Goal: Task Accomplishment & Management: Use online tool/utility

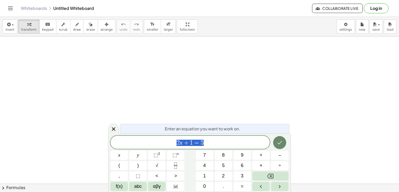
click at [280, 145] on icon "Done" at bounding box center [279, 143] width 6 height 6
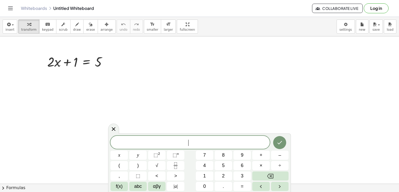
click at [151, 143] on span "​" at bounding box center [189, 143] width 159 height 7
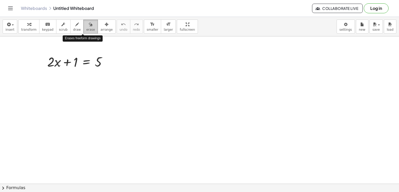
click at [86, 29] on span "erase" at bounding box center [90, 30] width 9 height 4
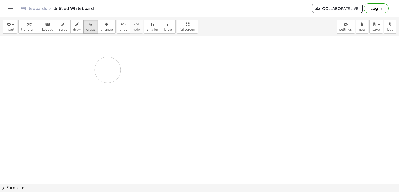
drag, startPoint x: 62, startPoint y: 61, endPoint x: 89, endPoint y: 64, distance: 27.0
drag, startPoint x: 80, startPoint y: 62, endPoint x: 97, endPoint y: 62, distance: 17.5
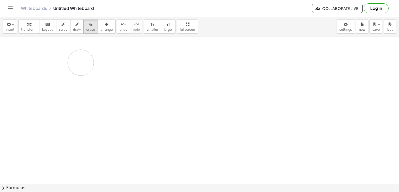
drag, startPoint x: 97, startPoint y: 62, endPoint x: 65, endPoint y: 72, distance: 33.7
click at [117, 27] on button "undo undo" at bounding box center [124, 27] width 14 height 14
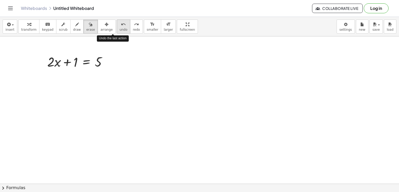
click at [117, 27] on button "undo undo" at bounding box center [124, 27] width 14 height 14
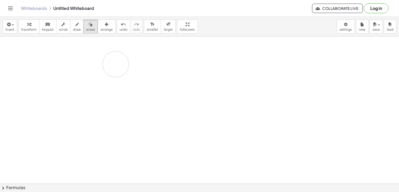
drag, startPoint x: 93, startPoint y: 60, endPoint x: 119, endPoint y: 64, distance: 26.1
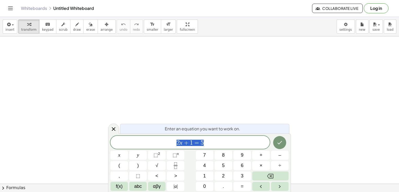
drag, startPoint x: 128, startPoint y: 57, endPoint x: 195, endPoint y: 74, distance: 68.6
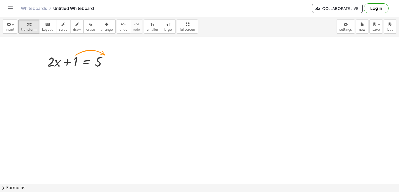
drag, startPoint x: 200, startPoint y: 117, endPoint x: 112, endPoint y: 82, distance: 95.3
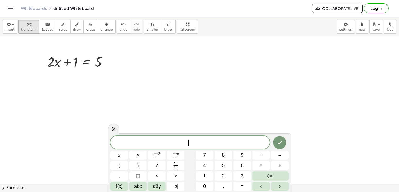
click at [214, 160] on div "x y ⬚ 2 ⬚ n 7 8 9 + – ( ) √ 4 5 6 × ÷ , ⬚ < > 1 2 3 f(x) abc αβγ | a | 0 . =" at bounding box center [199, 164] width 178 height 56
click at [226, 167] on button "5" at bounding box center [222, 165] width 17 height 9
click at [246, 182] on div "5 x y ⬚ 2 ⬚ n 7 8 9 + – ( ) √ 4 5 6 × ÷ , ⬚ < > 1 2 3 f(x) abc αβγ | a | 0 . =" at bounding box center [199, 163] width 178 height 55
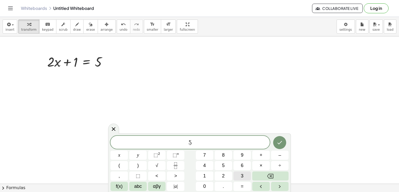
click at [244, 175] on button "3" at bounding box center [241, 176] width 17 height 9
click at [280, 140] on icon "Done" at bounding box center [279, 143] width 6 height 6
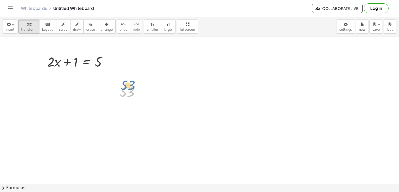
drag, startPoint x: 139, startPoint y: 100, endPoint x: 140, endPoint y: 97, distance: 3.2
click at [140, 97] on div at bounding box center [131, 91] width 29 height 17
drag, startPoint x: 140, startPoint y: 97, endPoint x: 87, endPoint y: 85, distance: 54.3
drag, startPoint x: 123, startPoint y: 93, endPoint x: 64, endPoint y: 87, distance: 59.2
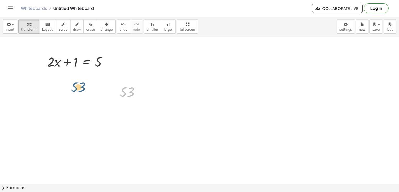
click at [128, 104] on icon at bounding box center [127, 105] width 4 height 4
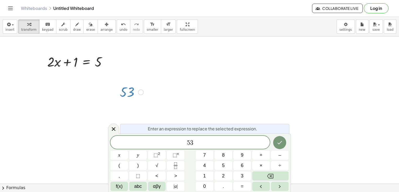
click at [383, 9] on button "Log in" at bounding box center [375, 8] width 25 height 10
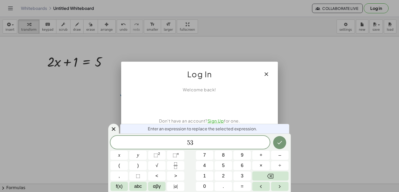
click at [217, 120] on link "Sign Up" at bounding box center [215, 120] width 16 height 5
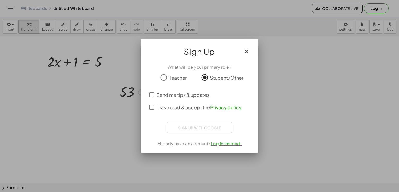
click at [161, 107] on span "I have read & accept the Privacy policy ." at bounding box center [199, 107] width 86 height 7
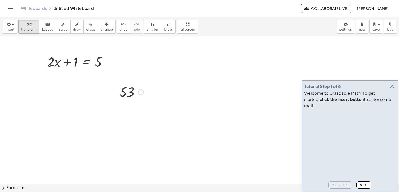
click at [394, 90] on icon "button" at bounding box center [391, 86] width 6 height 6
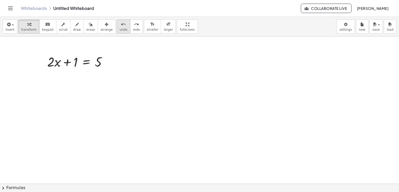
click at [117, 24] on button "undo undo" at bounding box center [124, 27] width 14 height 14
click at [121, 27] on icon "undo" at bounding box center [123, 24] width 5 height 6
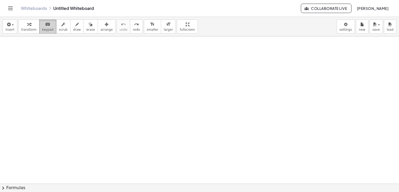
click at [43, 31] on span "keypad" at bounding box center [47, 30] width 11 height 4
click at [29, 27] on button "transform" at bounding box center [28, 27] width 21 height 14
click at [41, 27] on button "keyboard keypad" at bounding box center [47, 27] width 17 height 14
click at [134, 26] on icon "redo" at bounding box center [136, 24] width 5 height 6
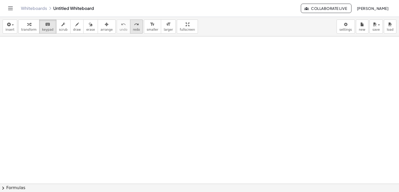
click at [133, 25] on div "redo" at bounding box center [136, 24] width 7 height 6
click at [134, 27] on icon "redo" at bounding box center [136, 24] width 5 height 6
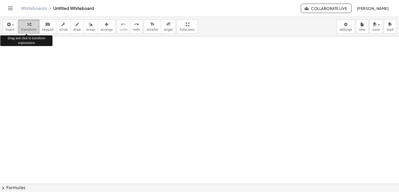
click at [29, 31] on span "transform" at bounding box center [28, 30] width 15 height 4
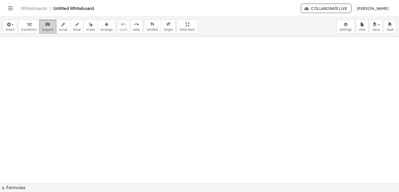
click at [42, 29] on span "keypad" at bounding box center [47, 30] width 11 height 4
click at [7, 27] on icon "button" at bounding box center [8, 24] width 5 height 6
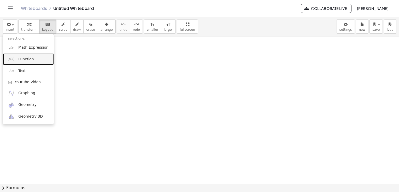
click at [38, 56] on link "Function" at bounding box center [28, 59] width 51 height 12
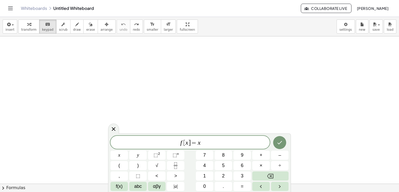
click at [191, 142] on span "=" at bounding box center [194, 143] width 8 height 6
click at [196, 143] on span "= x ​" at bounding box center [189, 143] width 159 height 7
click at [190, 143] on span "=" at bounding box center [189, 143] width 8 height 6
click at [277, 145] on icon "Done" at bounding box center [279, 143] width 6 height 6
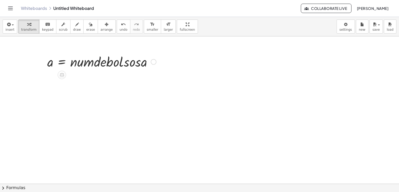
click at [99, 59] on div at bounding box center [102, 62] width 114 height 18
click at [97, 62] on div at bounding box center [102, 62] width 114 height 18
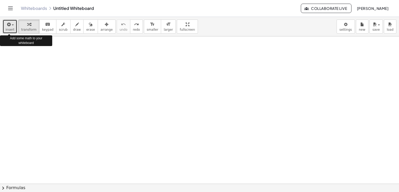
click at [8, 29] on span "insert" at bounding box center [9, 30] width 9 height 4
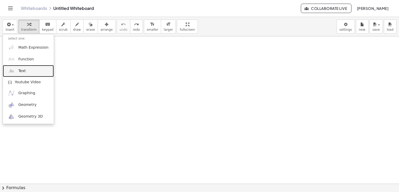
click at [37, 72] on link "Text" at bounding box center [28, 71] width 51 height 12
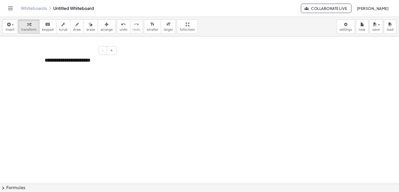
click at [48, 60] on div "**********" at bounding box center [78, 63] width 78 height 25
click at [48, 70] on div at bounding box center [79, 68] width 68 height 8
click at [58, 60] on div "**********" at bounding box center [78, 63] width 78 height 25
drag, startPoint x: 88, startPoint y: 58, endPoint x: 99, endPoint y: 65, distance: 12.7
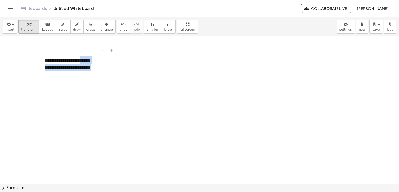
click at [99, 65] on div "**********" at bounding box center [78, 63] width 78 height 25
click at [113, 68] on div "**********" at bounding box center [78, 63] width 78 height 25
click at [111, 52] on span "+" at bounding box center [111, 50] width 3 height 4
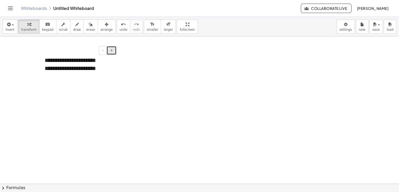
click at [111, 52] on span "+" at bounding box center [111, 50] width 3 height 4
click at [101, 71] on div "**********" at bounding box center [79, 69] width 68 height 9
click at [112, 75] on div "**********" at bounding box center [78, 65] width 78 height 28
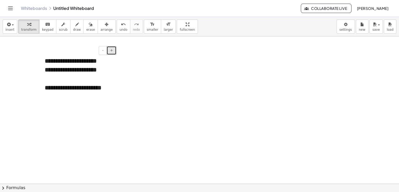
click at [112, 52] on span "+" at bounding box center [111, 50] width 3 height 4
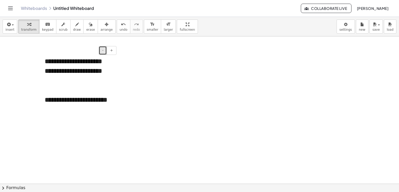
click at [101, 51] on button "-" at bounding box center [103, 50] width 8 height 9
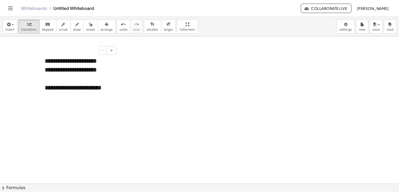
click at [109, 76] on div at bounding box center [79, 78] width 68 height 9
click at [109, 88] on div "**********" at bounding box center [79, 92] width 68 height 18
click at [88, 52] on div "- +" at bounding box center [77, 50] width 78 height 9
drag, startPoint x: 67, startPoint y: 53, endPoint x: 74, endPoint y: 56, distance: 7.5
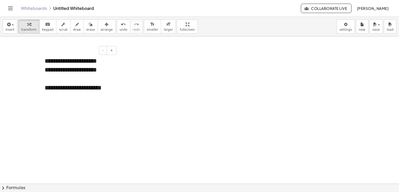
click at [74, 56] on div "**********" at bounding box center [78, 78] width 78 height 55
click at [120, 88] on div at bounding box center [125, 95] width 26 height 26
click at [95, 87] on div "**********" at bounding box center [79, 92] width 68 height 18
click at [117, 85] on div "**********" at bounding box center [78, 78] width 78 height 55
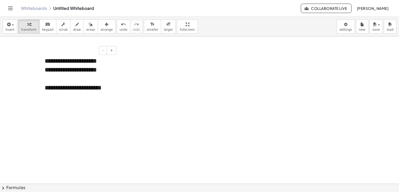
click at [45, 95] on div "**********" at bounding box center [79, 92] width 68 height 18
click at [46, 97] on div "**********" at bounding box center [79, 92] width 68 height 18
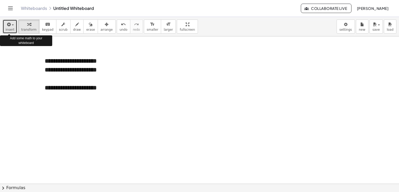
click at [14, 24] on button "insert" at bounding box center [10, 27] width 15 height 14
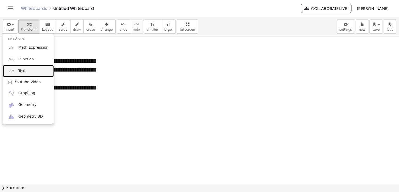
click at [35, 69] on link "Text" at bounding box center [28, 71] width 51 height 12
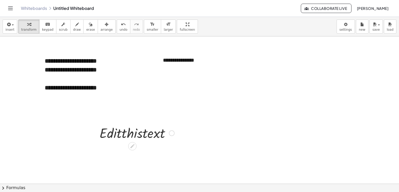
click at [151, 139] on div at bounding box center [137, 133] width 80 height 18
click at [202, 59] on div "**********" at bounding box center [197, 60] width 78 height 18
drag, startPoint x: 202, startPoint y: 59, endPoint x: 159, endPoint y: 58, distance: 43.3
click at [159, 58] on div "**********" at bounding box center [197, 60] width 78 height 18
click at [173, 67] on div "**********" at bounding box center [197, 68] width 68 height 8
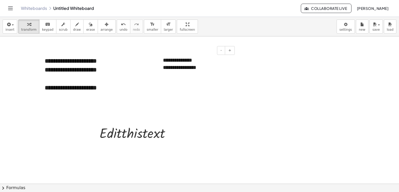
click at [204, 69] on div "**********" at bounding box center [197, 68] width 68 height 8
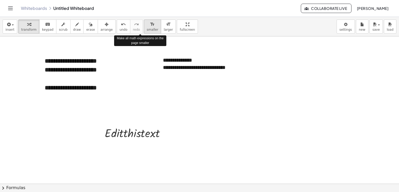
click at [147, 28] on span "smaller" at bounding box center [152, 30] width 11 height 4
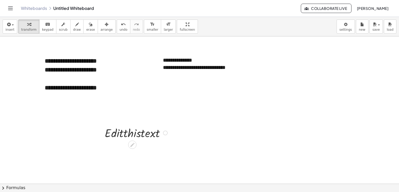
click at [146, 136] on div at bounding box center [136, 132] width 69 height 15
click at [233, 76] on div "**********" at bounding box center [197, 67] width 78 height 33
click at [211, 59] on div "**********" at bounding box center [197, 67] width 78 height 33
drag, startPoint x: 211, startPoint y: 59, endPoint x: 219, endPoint y: 69, distance: 12.8
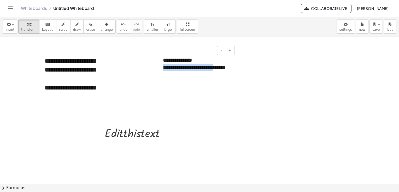
click at [219, 69] on div "**********" at bounding box center [197, 67] width 78 height 33
click at [219, 48] on button "-" at bounding box center [221, 50] width 8 height 9
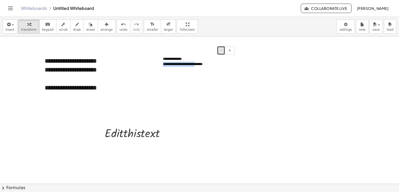
click at [219, 48] on button "-" at bounding box center [221, 50] width 8 height 9
click at [232, 50] on button "+" at bounding box center [230, 50] width 10 height 9
click at [222, 52] on button "-" at bounding box center [221, 50] width 8 height 9
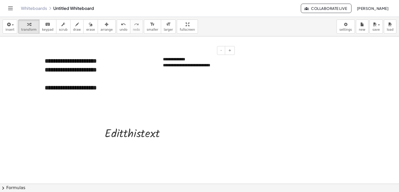
click at [228, 66] on div "**********" at bounding box center [197, 66] width 68 height 6
click at [198, 61] on div "**********" at bounding box center [197, 65] width 78 height 28
drag, startPoint x: 198, startPoint y: 61, endPoint x: 176, endPoint y: 81, distance: 29.6
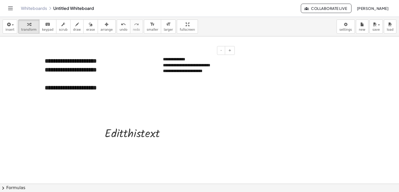
click at [207, 68] on div "**********" at bounding box center [197, 71] width 68 height 6
drag, startPoint x: 194, startPoint y: 54, endPoint x: 186, endPoint y: 68, distance: 16.4
click at [186, 68] on div "**********" at bounding box center [197, 65] width 78 height 28
drag, startPoint x: 233, startPoint y: 69, endPoint x: 217, endPoint y: 80, distance: 18.6
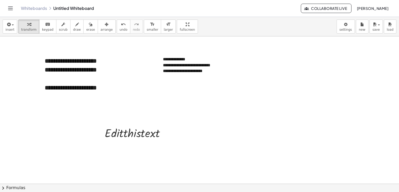
click at [196, 70] on div "**********" at bounding box center [197, 71] width 68 height 6
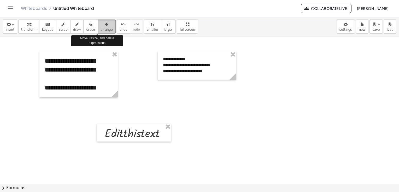
click at [100, 28] on span "arrange" at bounding box center [106, 30] width 12 height 4
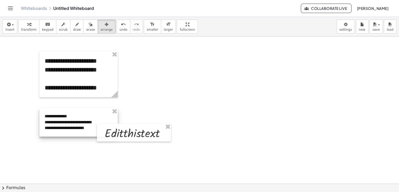
drag, startPoint x: 192, startPoint y: 71, endPoint x: 74, endPoint y: 127, distance: 130.8
click at [74, 127] on div at bounding box center [78, 123] width 78 height 28
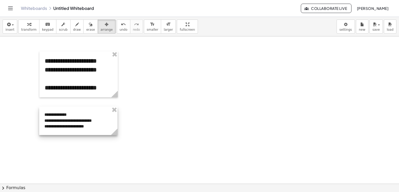
click at [115, 118] on div at bounding box center [78, 121] width 78 height 28
drag, startPoint x: 101, startPoint y: 119, endPoint x: 99, endPoint y: 128, distance: 9.3
click at [99, 128] on div at bounding box center [78, 121] width 78 height 28
click at [100, 127] on div at bounding box center [79, 120] width 78 height 28
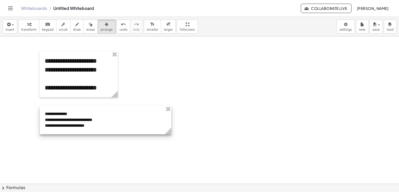
drag, startPoint x: 117, startPoint y: 135, endPoint x: 170, endPoint y: 130, distance: 53.4
click at [170, 130] on g at bounding box center [168, 132] width 9 height 9
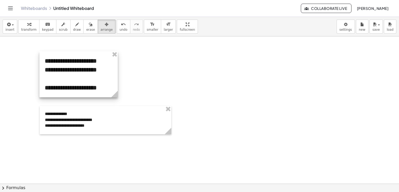
click at [116, 81] on div at bounding box center [78, 74] width 78 height 46
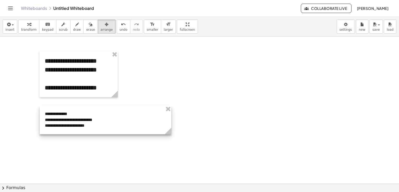
click at [93, 123] on div at bounding box center [105, 120] width 131 height 28
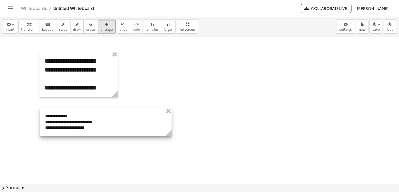
click at [171, 123] on div at bounding box center [105, 122] width 131 height 28
click at [164, 123] on div at bounding box center [105, 122] width 131 height 28
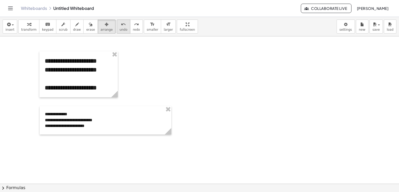
click at [119, 29] on span "undo" at bounding box center [123, 30] width 8 height 4
drag, startPoint x: 117, startPoint y: 131, endPoint x: 152, endPoint y: 141, distance: 36.3
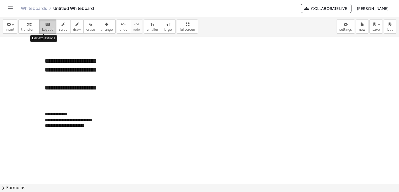
click at [41, 33] on button "keyboard keypad" at bounding box center [47, 27] width 17 height 14
click at [104, 122] on div "**********" at bounding box center [96, 120] width 103 height 6
click at [149, 108] on button "+" at bounding box center [147, 105] width 10 height 9
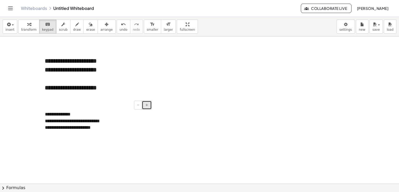
click at [149, 108] on button "+" at bounding box center [147, 105] width 10 height 9
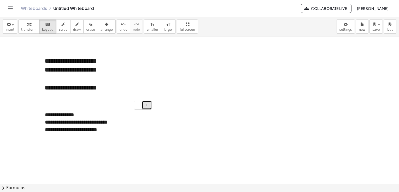
click at [149, 108] on button "+" at bounding box center [147, 105] width 10 height 9
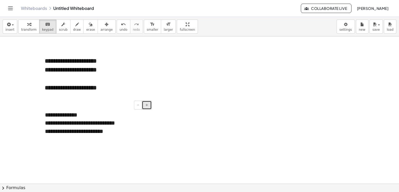
click at [149, 108] on button "+" at bounding box center [147, 105] width 10 height 9
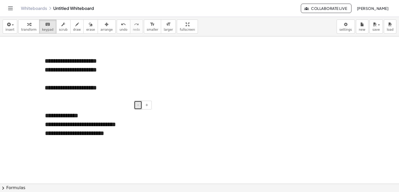
click at [140, 107] on button "-" at bounding box center [138, 105] width 8 height 9
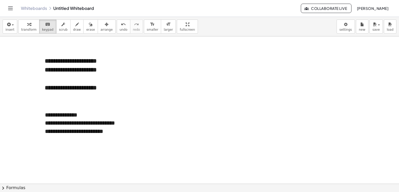
click at [11, 26] on div "button" at bounding box center [9, 24] width 9 height 6
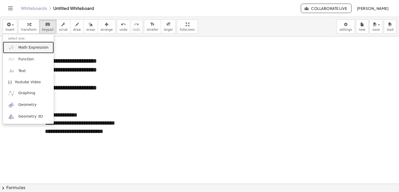
click at [32, 50] on link "Math Expression" at bounding box center [28, 48] width 51 height 12
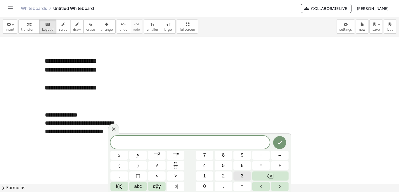
click at [240, 174] on button "3" at bounding box center [241, 176] width 17 height 9
click at [140, 186] on span "abc" at bounding box center [138, 186] width 8 height 7
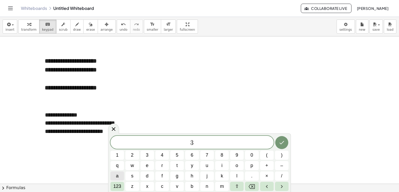
click at [118, 175] on span "a" at bounding box center [117, 176] width 3 height 7
click at [120, 186] on span "123" at bounding box center [117, 186] width 8 height 7
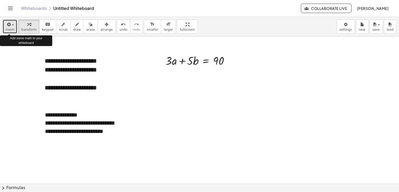
click at [5, 31] on button "insert" at bounding box center [10, 27] width 15 height 14
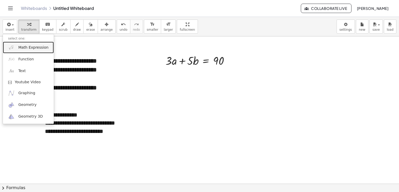
click at [32, 51] on link "Math Expression" at bounding box center [28, 48] width 51 height 12
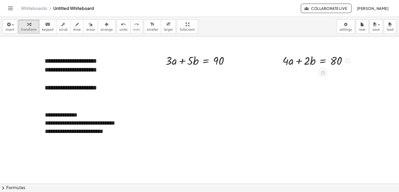
click at [324, 61] on div at bounding box center [317, 60] width 74 height 15
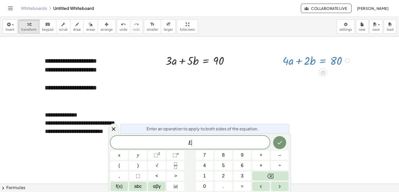
drag, startPoint x: 324, startPoint y: 61, endPoint x: 183, endPoint y: 88, distance: 143.5
click at [183, 88] on div "**********" at bounding box center [199, 185] width 399 height 296
click at [284, 108] on div at bounding box center [199, 185] width 399 height 296
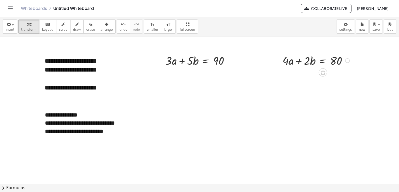
click at [337, 59] on div at bounding box center [317, 60] width 74 height 15
click at [334, 70] on div at bounding box center [199, 185] width 399 height 296
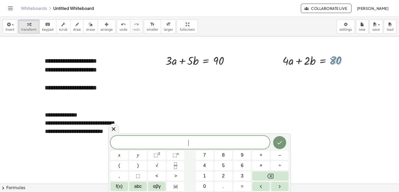
click at [336, 62] on div at bounding box center [317, 60] width 74 height 15
click at [151, 66] on div at bounding box center [199, 185] width 399 height 296
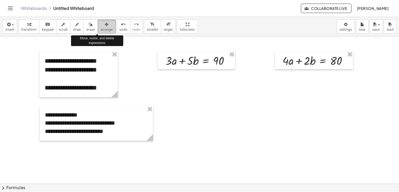
click at [100, 30] on span "arrange" at bounding box center [106, 30] width 12 height 4
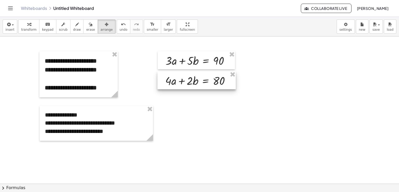
drag, startPoint x: 317, startPoint y: 61, endPoint x: 200, endPoint y: 81, distance: 118.8
click at [200, 81] on div at bounding box center [196, 80] width 78 height 18
click at [282, 147] on div at bounding box center [199, 185] width 399 height 296
click at [283, 95] on div at bounding box center [199, 185] width 399 height 296
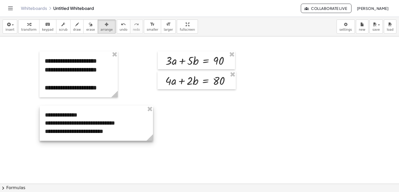
click at [151, 121] on div at bounding box center [96, 123] width 113 height 35
drag, startPoint x: 153, startPoint y: 139, endPoint x: 135, endPoint y: 137, distance: 18.3
click at [135, 137] on g at bounding box center [132, 138] width 9 height 9
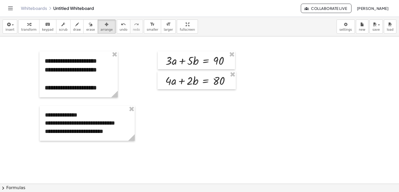
click at [221, 137] on div at bounding box center [199, 185] width 399 height 296
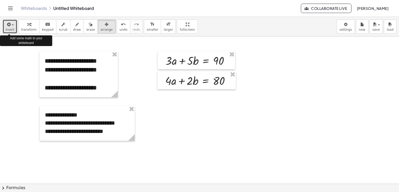
click at [14, 25] on button "insert" at bounding box center [10, 27] width 15 height 14
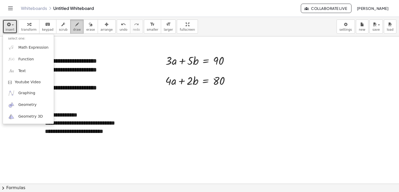
click at [73, 29] on span "draw" at bounding box center [77, 30] width 8 height 4
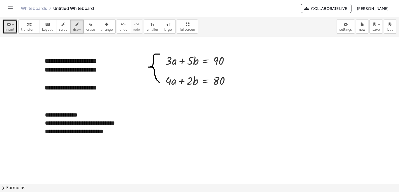
drag, startPoint x: 160, startPoint y: 54, endPoint x: 163, endPoint y: 85, distance: 31.2
click at [163, 85] on div at bounding box center [199, 185] width 399 height 296
drag, startPoint x: 163, startPoint y: 52, endPoint x: 166, endPoint y: 87, distance: 35.0
click at [166, 87] on div at bounding box center [199, 185] width 399 height 296
drag, startPoint x: 163, startPoint y: 53, endPoint x: 163, endPoint y: 91, distance: 37.8
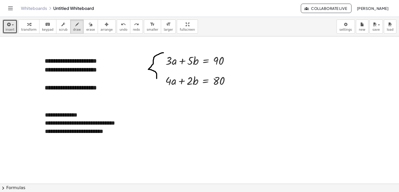
click at [163, 91] on div at bounding box center [199, 185] width 399 height 296
drag, startPoint x: 165, startPoint y: 94, endPoint x: 166, endPoint y: 52, distance: 41.2
click at [166, 52] on div at bounding box center [199, 185] width 399 height 296
click at [190, 56] on div at bounding box center [199, 185] width 399 height 296
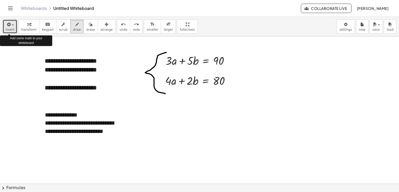
click at [8, 26] on icon "button" at bounding box center [8, 24] width 5 height 6
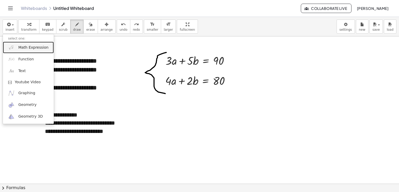
click at [32, 51] on link "Math Expression" at bounding box center [28, 48] width 51 height 12
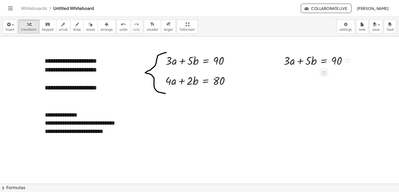
click at [288, 65] on div at bounding box center [317, 60] width 73 height 15
click at [324, 74] on icon at bounding box center [323, 73] width 5 height 4
click at [312, 74] on span "−" at bounding box center [313, 73] width 3 height 8
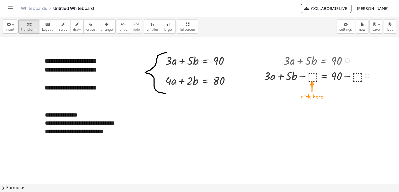
click at [312, 76] on div at bounding box center [317, 75] width 112 height 15
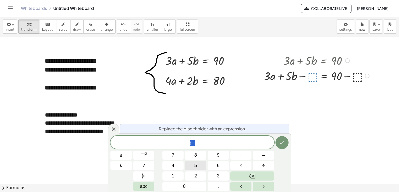
click at [199, 167] on button "5" at bounding box center [195, 165] width 21 height 9
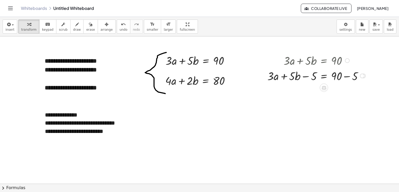
click at [363, 75] on div at bounding box center [361, 76] width 5 height 5
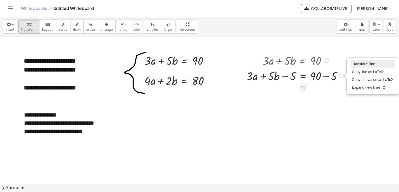
click at [356, 66] on li "Transform line" at bounding box center [372, 65] width 44 height 8
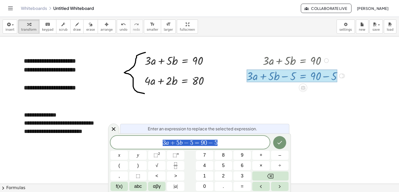
scroll to position [0, 0]
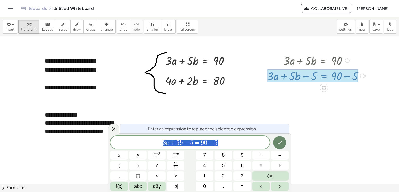
click at [279, 146] on button "Done" at bounding box center [279, 142] width 13 height 13
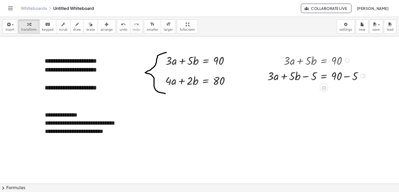
click at [317, 75] on div at bounding box center [316, 75] width 105 height 15
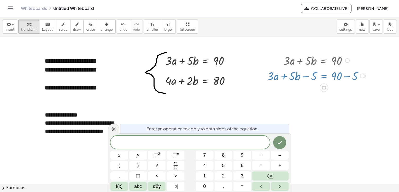
click at [315, 104] on div at bounding box center [199, 185] width 399 height 296
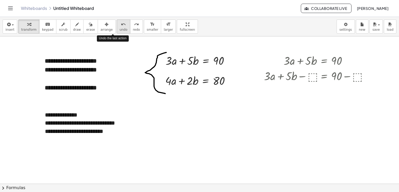
click at [119, 28] on span "undo" at bounding box center [123, 30] width 8 height 4
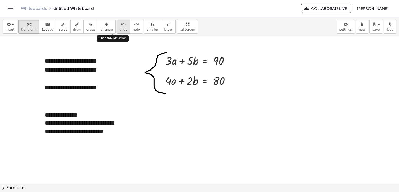
click at [119, 28] on span "undo" at bounding box center [123, 30] width 8 height 4
click at [174, 83] on div at bounding box center [199, 80] width 74 height 15
drag, startPoint x: 174, startPoint y: 83, endPoint x: 168, endPoint y: 76, distance: 10.0
click at [168, 76] on div at bounding box center [199, 80] width 74 height 15
click at [177, 80] on div at bounding box center [199, 80] width 74 height 15
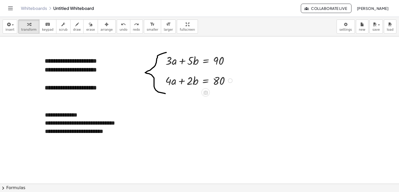
click at [229, 81] on div at bounding box center [230, 81] width 5 height 5
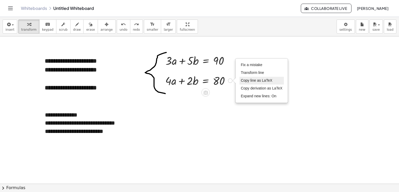
click at [271, 82] on span "Copy line as LaTeX" at bounding box center [256, 81] width 32 height 4
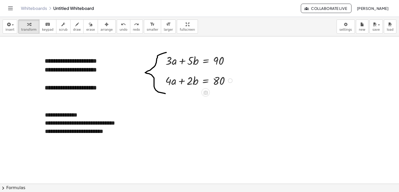
drag, startPoint x: 286, startPoint y: 78, endPoint x: 265, endPoint y: 75, distance: 21.7
click at [265, 75] on div at bounding box center [199, 185] width 399 height 296
click at [11, 26] on span "button" at bounding box center [11, 25] width 1 height 4
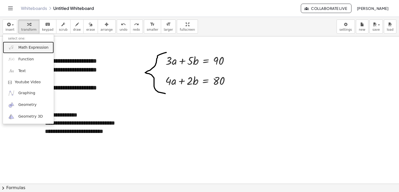
click at [25, 47] on span "Math Expression" at bounding box center [33, 47] width 30 height 5
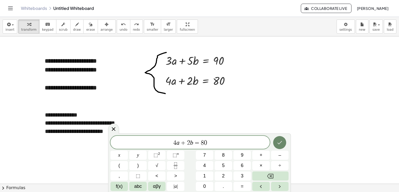
click at [276, 144] on icon "Done" at bounding box center [279, 143] width 6 height 6
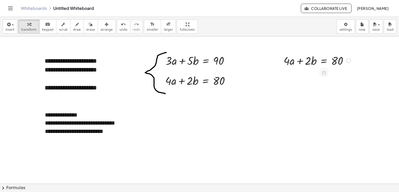
click at [293, 60] on div at bounding box center [318, 60] width 74 height 15
click at [323, 69] on div at bounding box center [323, 73] width 8 height 8
click at [311, 70] on div "−" at bounding box center [313, 73] width 8 height 8
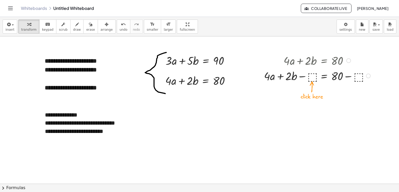
click at [314, 78] on div at bounding box center [317, 75] width 113 height 15
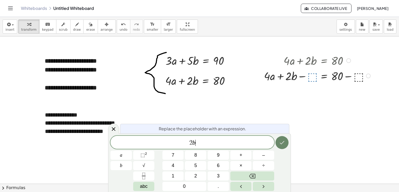
click at [278, 144] on button "Done" at bounding box center [281, 142] width 13 height 13
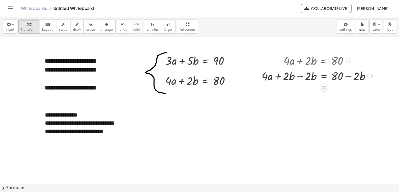
click at [326, 88] on icon at bounding box center [323, 88] width 5 height 4
click at [343, 89] on icon at bounding box center [344, 88] width 5 height 5
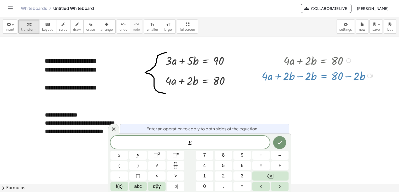
click at [369, 77] on div at bounding box center [369, 76] width 5 height 5
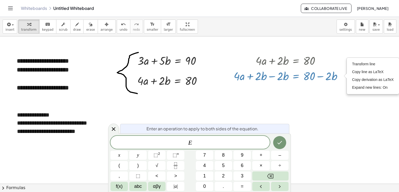
scroll to position [0, 31]
click at [358, 86] on span "Expand new lines: On" at bounding box center [368, 88] width 35 height 4
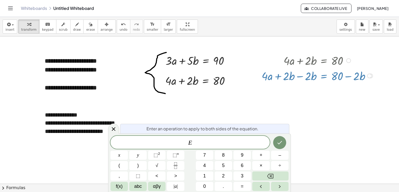
scroll to position [0, 0]
click at [233, 143] on span "E" at bounding box center [189, 143] width 159 height 7
click at [304, 139] on div at bounding box center [199, 185] width 399 height 296
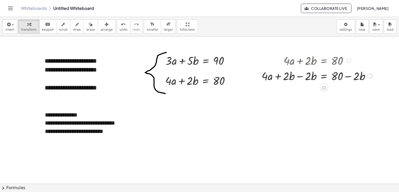
click at [370, 74] on div "Transform line Copy line as LaTeX Copy derivation as LaTeX Expand new lines: On" at bounding box center [369, 76] width 5 height 5
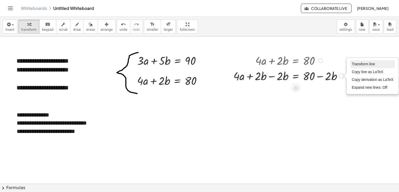
click at [356, 66] on span "Transform line" at bounding box center [362, 64] width 23 height 4
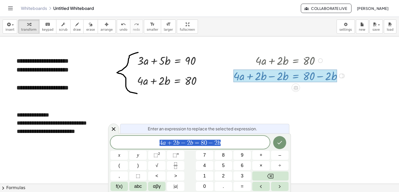
scroll to position [0, 0]
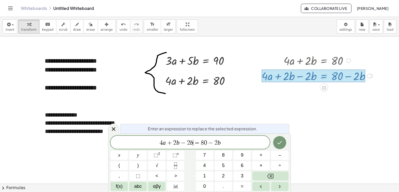
click at [193, 143] on span "4 a + 2 b − 2 b ​ = 8 0 − 2 b" at bounding box center [189, 143] width 159 height 7
drag, startPoint x: 177, startPoint y: 145, endPoint x: 166, endPoint y: 145, distance: 10.2
click at [207, 144] on span "2 b = 8 0 − 2 b ​" at bounding box center [189, 143] width 159 height 7
click at [279, 145] on icon "Done" at bounding box center [279, 143] width 6 height 6
click at [282, 142] on icon "Done" at bounding box center [279, 143] width 6 height 6
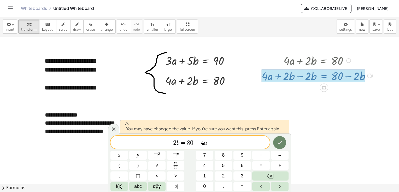
click at [282, 142] on icon "Done" at bounding box center [279, 143] width 6 height 6
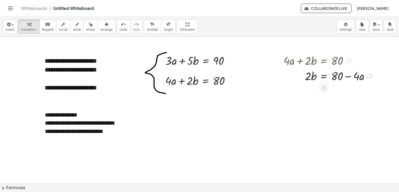
click at [368, 76] on div "Transform line Copy line as LaTeX Copy derivation as LaTeX Expand new lines: Off" at bounding box center [368, 76] width 5 height 5
click at [385, 67] on li "Transform line" at bounding box center [400, 65] width 44 height 8
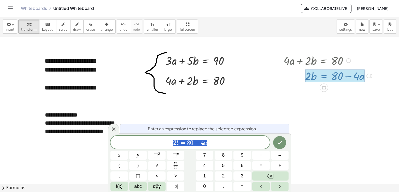
click at [380, 75] on div at bounding box center [199, 185] width 399 height 296
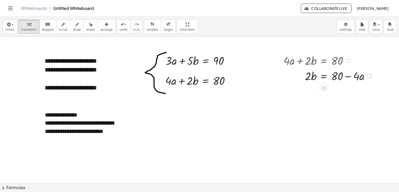
click at [368, 76] on div "Transform line Copy line as LaTeX Copy derivation as LaTeX Expand new lines: Off" at bounding box center [368, 76] width 5 height 5
click at [323, 86] on icon at bounding box center [323, 88] width 5 height 4
click at [316, 88] on div "−" at bounding box center [313, 88] width 8 height 8
click at [315, 77] on div at bounding box center [338, 75] width 115 height 15
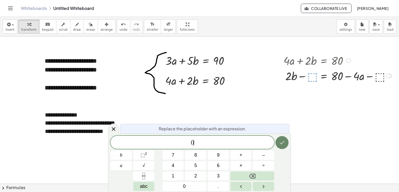
click at [281, 140] on icon "Done" at bounding box center [282, 143] width 6 height 6
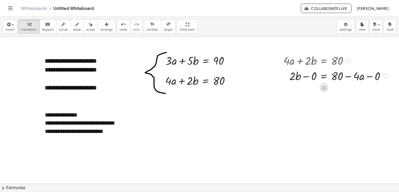
click at [324, 89] on icon at bounding box center [323, 88] width 5 height 4
click at [316, 87] on div "−" at bounding box center [313, 88] width 8 height 8
click at [309, 78] on div at bounding box center [339, 75] width 145 height 15
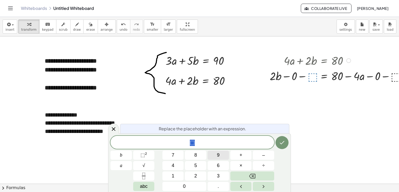
click at [220, 159] on button "9" at bounding box center [217, 155] width 21 height 9
click at [286, 142] on button "Done" at bounding box center [281, 142] width 13 height 13
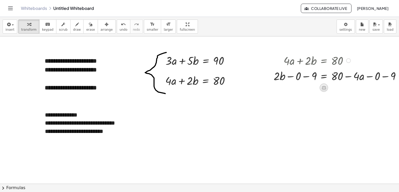
click at [324, 86] on icon at bounding box center [323, 88] width 5 height 4
click at [342, 89] on icon at bounding box center [344, 88] width 5 height 5
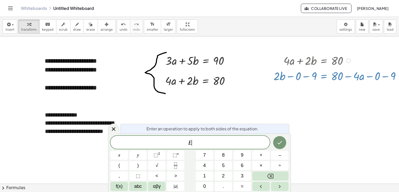
click at [338, 91] on div at bounding box center [206, 185] width 412 height 296
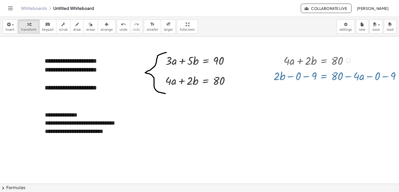
scroll to position [0, 17]
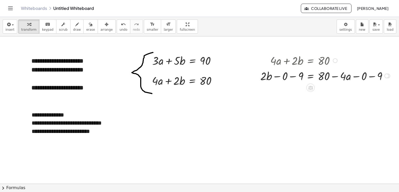
click at [384, 75] on div "Transform line Copy line as LaTeX Copy derivation as LaTeX Expand new lines: Off" at bounding box center [386, 76] width 5 height 5
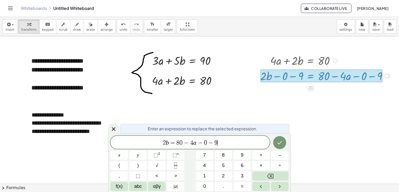
click at [220, 144] on span "2 b = 8 0 − 4 a − 0 − 9 ​" at bounding box center [189, 143] width 159 height 7
click at [279, 142] on icon "Done" at bounding box center [279, 143] width 6 height 6
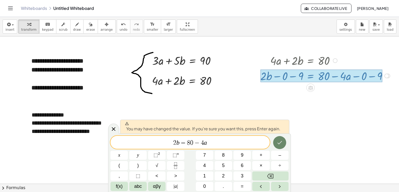
click at [279, 142] on icon "Done" at bounding box center [279, 143] width 6 height 6
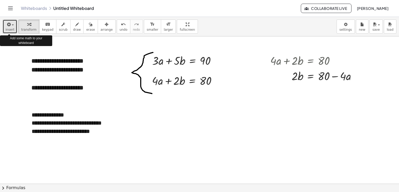
click at [12, 26] on span "button" at bounding box center [13, 25] width 2 height 1
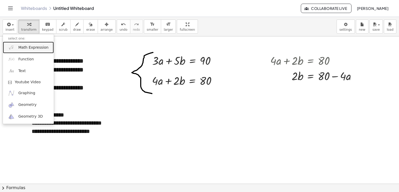
click at [31, 50] on link "Math Expression" at bounding box center [28, 48] width 51 height 12
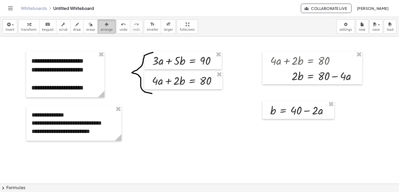
click at [98, 24] on button "arrange" at bounding box center [107, 27] width 18 height 14
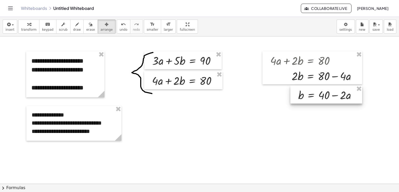
drag, startPoint x: 280, startPoint y: 115, endPoint x: 308, endPoint y: 100, distance: 31.9
click at [308, 100] on div at bounding box center [326, 95] width 72 height 18
click at [296, 139] on div at bounding box center [193, 185] width 412 height 296
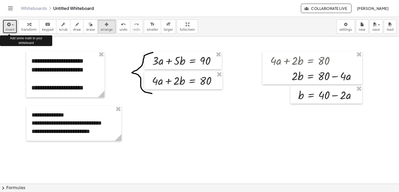
click at [13, 29] on button "insert" at bounding box center [10, 27] width 15 height 14
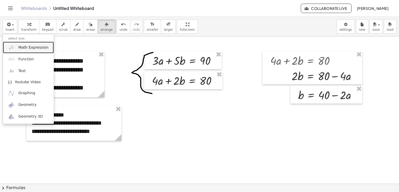
click at [34, 47] on span "Math Expression" at bounding box center [33, 47] width 30 height 5
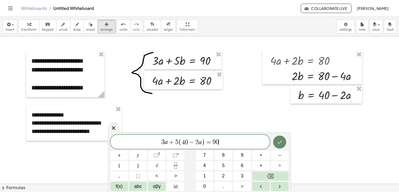
click at [283, 144] on button "Done" at bounding box center [279, 142] width 13 height 13
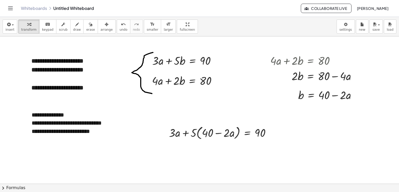
click at [14, 7] on button "Toggle navigation" at bounding box center [10, 8] width 8 height 8
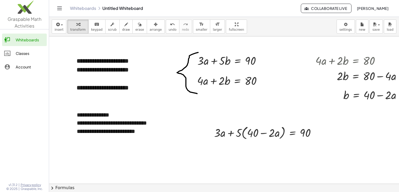
click at [80, 45] on div at bounding box center [238, 185] width 412 height 296
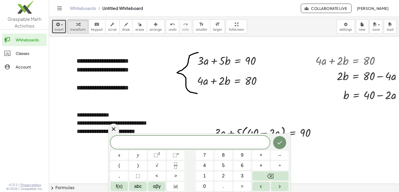
click at [59, 29] on span "insert" at bounding box center [59, 30] width 9 height 4
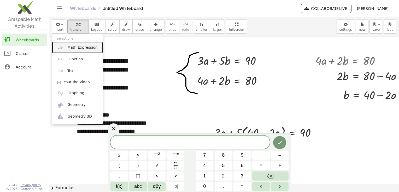
click at [76, 50] on link "Math Expression" at bounding box center [77, 48] width 51 height 12
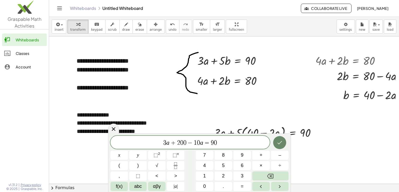
click at [283, 138] on button "Done" at bounding box center [279, 142] width 13 height 13
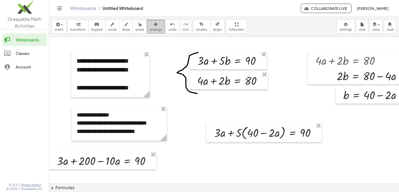
click at [152, 29] on button "arrange" at bounding box center [156, 27] width 18 height 14
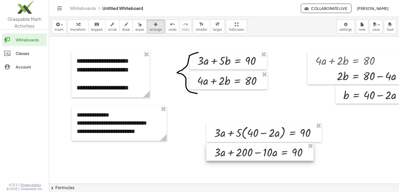
drag, startPoint x: 101, startPoint y: 160, endPoint x: 258, endPoint y: 151, distance: 157.3
click at [258, 151] on div at bounding box center [259, 152] width 107 height 18
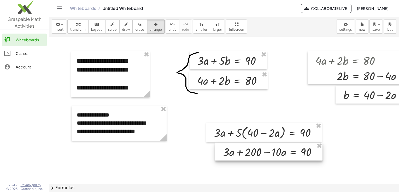
drag, startPoint x: 267, startPoint y: 154, endPoint x: 275, endPoint y: 154, distance: 8.6
click at [275, 154] on div at bounding box center [268, 152] width 107 height 18
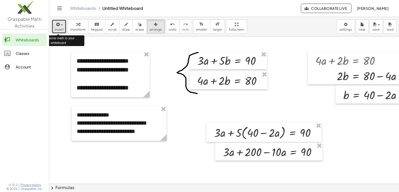
click at [58, 29] on span "insert" at bounding box center [59, 30] width 9 height 4
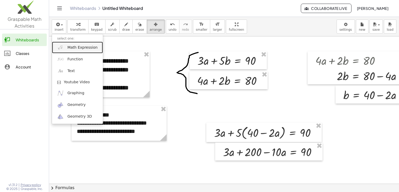
click at [71, 47] on span "Math Expression" at bounding box center [82, 47] width 30 height 5
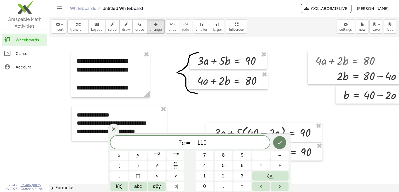
click at [282, 149] on button "Done" at bounding box center [279, 142] width 13 height 13
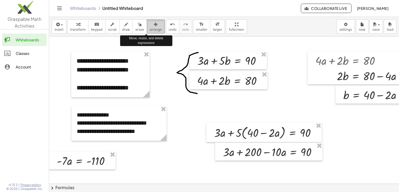
click at [149, 28] on span "arrange" at bounding box center [155, 30] width 12 height 4
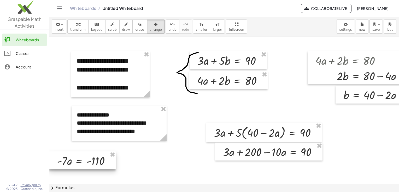
click at [89, 167] on div at bounding box center [82, 161] width 67 height 18
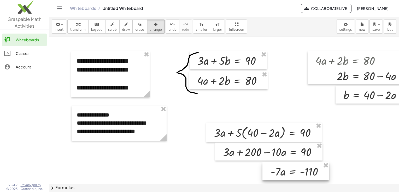
drag, startPoint x: 89, startPoint y: 167, endPoint x: 302, endPoint y: 178, distance: 213.1
click at [302, 178] on div at bounding box center [295, 171] width 67 height 18
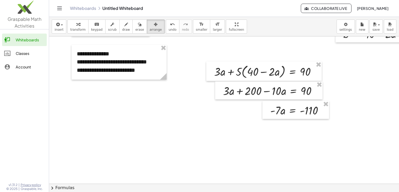
scroll to position [63, 17]
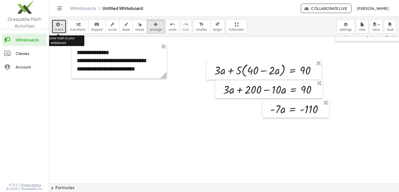
click at [59, 29] on span "insert" at bounding box center [59, 30] width 9 height 4
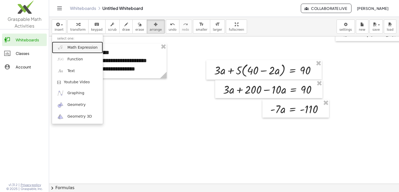
click at [84, 52] on link "Math Expression" at bounding box center [77, 48] width 51 height 12
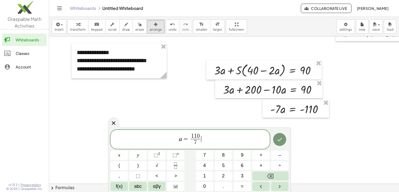
click at [207, 139] on span "a = 1 1 0 7 ​ ​" at bounding box center [189, 140] width 159 height 14
click at [278, 141] on icon "Done" at bounding box center [279, 140] width 6 height 6
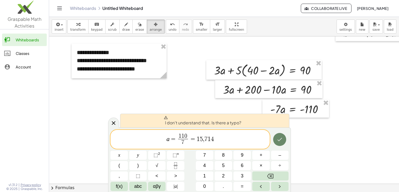
click at [277, 140] on icon "Done" at bounding box center [279, 140] width 6 height 6
click at [205, 142] on span "7" at bounding box center [205, 139] width 3 height 6
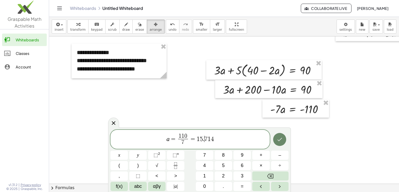
click at [276, 140] on button "Done" at bounding box center [279, 139] width 13 height 13
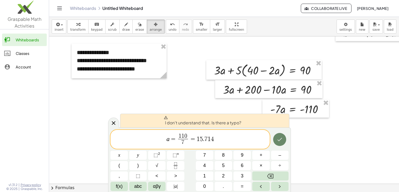
click at [276, 140] on button "Done" at bounding box center [279, 139] width 13 height 13
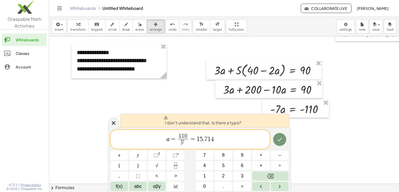
click at [181, 143] on span "7" at bounding box center [182, 143] width 3 height 6
click at [220, 139] on span "a = 1 1 0 7 ​ = 1 5 . 7 1 4 ​" at bounding box center [189, 140] width 159 height 14
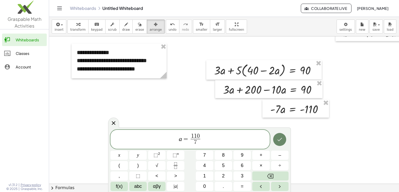
click at [282, 139] on icon "Done" at bounding box center [279, 140] width 6 height 6
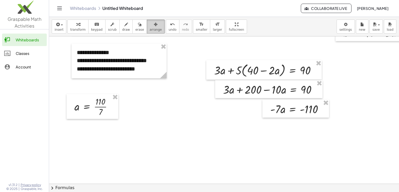
click at [149, 22] on div "button" at bounding box center [155, 24] width 12 height 6
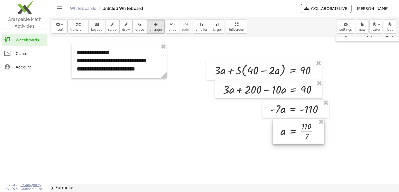
drag, startPoint x: 90, startPoint y: 118, endPoint x: 296, endPoint y: 143, distance: 207.3
click at [296, 143] on div at bounding box center [298, 131] width 52 height 25
click at [229, 164] on div at bounding box center [238, 122] width 412 height 296
click at [206, 100] on div at bounding box center [238, 122] width 412 height 296
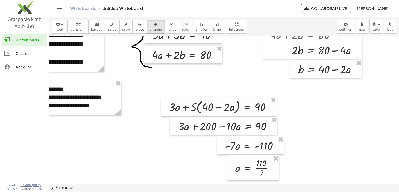
scroll to position [0, 66]
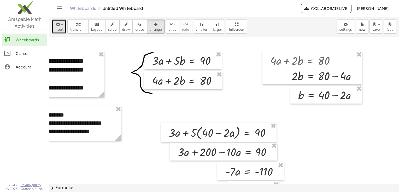
click at [60, 29] on span "insert" at bounding box center [59, 30] width 9 height 4
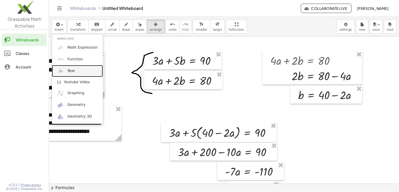
click at [75, 70] on link "Text" at bounding box center [77, 71] width 51 height 12
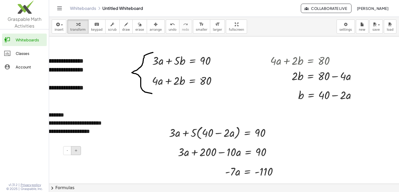
scroll to position [0, 0]
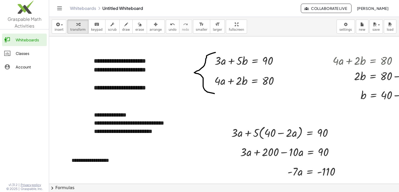
click at [153, 164] on div at bounding box center [255, 185] width 412 height 296
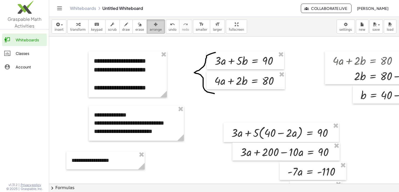
click at [147, 29] on button "arrange" at bounding box center [156, 27] width 18 height 14
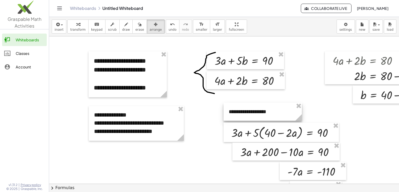
drag, startPoint x: 122, startPoint y: 162, endPoint x: 279, endPoint y: 113, distance: 164.7
click at [279, 113] on div at bounding box center [262, 112] width 78 height 18
click at [204, 156] on div at bounding box center [255, 185] width 412 height 296
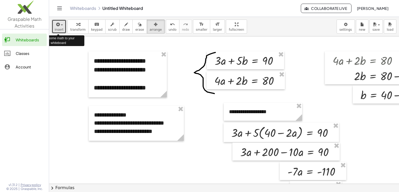
click at [58, 29] on span "insert" at bounding box center [59, 30] width 9 height 4
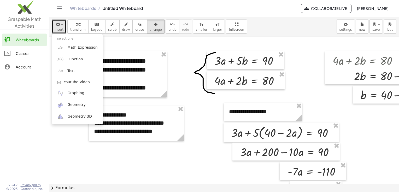
click at [207, 140] on div at bounding box center [255, 185] width 412 height 296
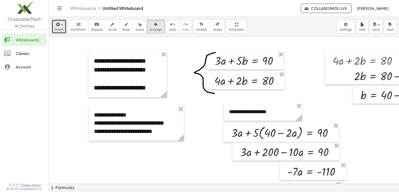
scroll to position [0, 66]
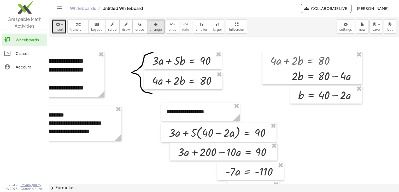
click at [285, 104] on div at bounding box center [193, 185] width 412 height 296
click at [206, 73] on div at bounding box center [183, 80] width 78 height 18
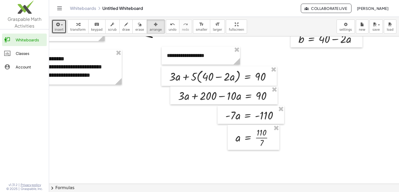
scroll to position [49, 62]
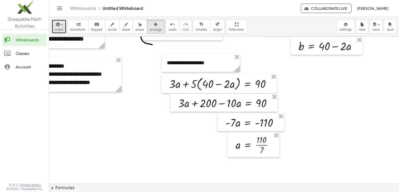
click at [61, 28] on span "insert" at bounding box center [59, 30] width 9 height 4
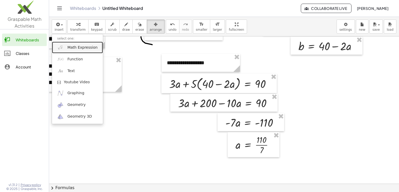
click at [76, 52] on link "Math Expression" at bounding box center [77, 48] width 51 height 12
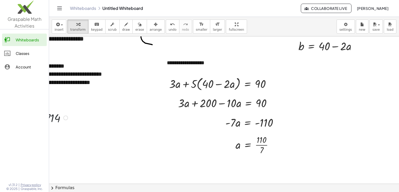
click at [54, 118] on div at bounding box center [49, 117] width 45 height 15
drag, startPoint x: 54, startPoint y: 118, endPoint x: 281, endPoint y: 146, distance: 228.9
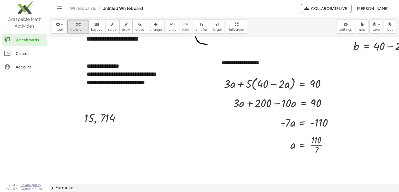
scroll to position [49, 5]
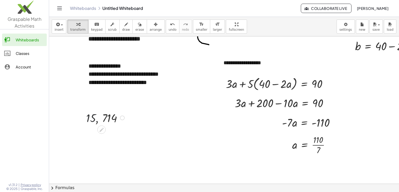
click at [94, 118] on div at bounding box center [105, 117] width 45 height 15
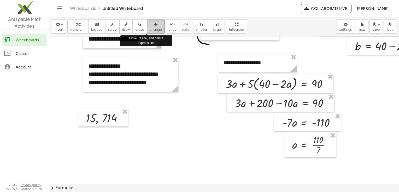
click at [149, 30] on span "arrange" at bounding box center [155, 30] width 12 height 4
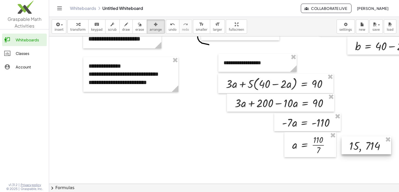
drag, startPoint x: 102, startPoint y: 122, endPoint x: 377, endPoint y: 151, distance: 276.5
click at [377, 151] on div at bounding box center [366, 146] width 50 height 18
drag, startPoint x: 366, startPoint y: 147, endPoint x: 358, endPoint y: 145, distance: 8.7
click at [358, 145] on div at bounding box center [370, 145] width 50 height 18
click at [224, 153] on div at bounding box center [250, 135] width 412 height 296
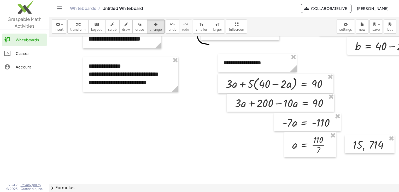
scroll to position [49, 66]
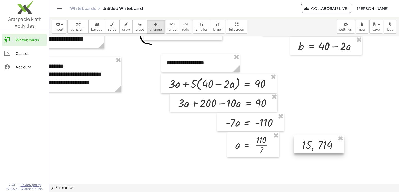
drag, startPoint x: 315, startPoint y: 148, endPoint x: 321, endPoint y: 148, distance: 6.5
click at [321, 148] on div at bounding box center [319, 145] width 50 height 18
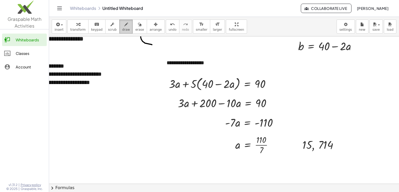
click at [122, 25] on div "button" at bounding box center [126, 24] width 8 height 6
drag, startPoint x: 273, startPoint y: 144, endPoint x: 288, endPoint y: 140, distance: 15.2
click at [288, 140] on div at bounding box center [193, 135] width 412 height 296
drag, startPoint x: 273, startPoint y: 148, endPoint x: 287, endPoint y: 146, distance: 13.6
click at [287, 146] on div at bounding box center [193, 135] width 412 height 296
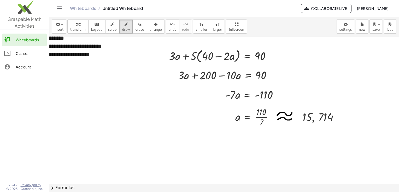
scroll to position [62, 66]
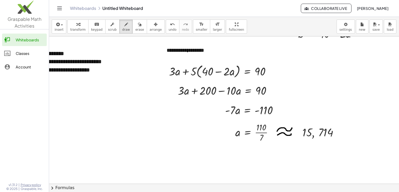
click at [183, 52] on div at bounding box center [193, 123] width 412 height 296
click at [57, 29] on span "insert" at bounding box center [59, 30] width 9 height 4
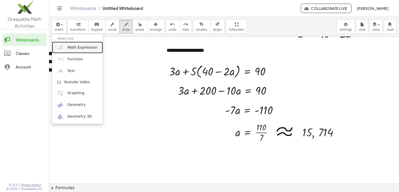
click at [89, 50] on span "Math Expression" at bounding box center [82, 47] width 30 height 5
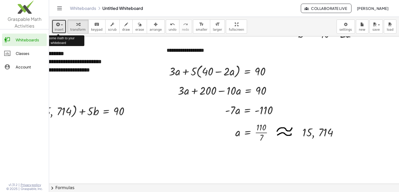
click at [59, 32] on button "insert" at bounding box center [59, 27] width 15 height 14
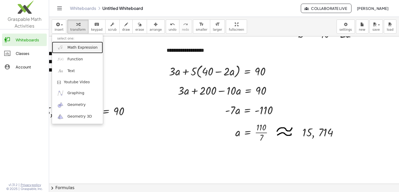
click at [90, 53] on link "Math Expression" at bounding box center [77, 48] width 51 height 12
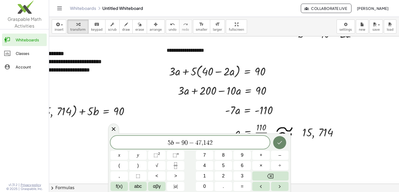
click at [281, 143] on icon "Done" at bounding box center [279, 143] width 6 height 6
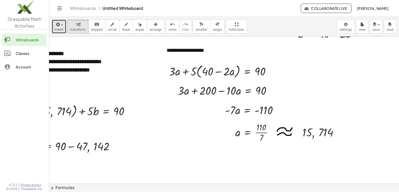
click at [60, 28] on span "insert" at bounding box center [59, 30] width 9 height 4
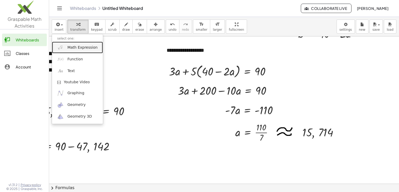
click at [75, 50] on link "Math Expression" at bounding box center [77, 48] width 51 height 12
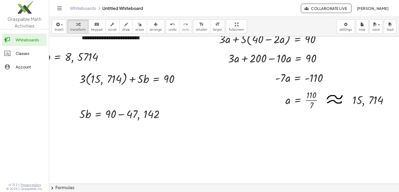
scroll to position [94, 13]
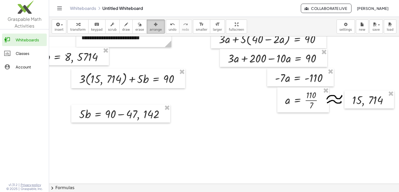
click at [150, 27] on button "arrange" at bounding box center [156, 27] width 18 height 14
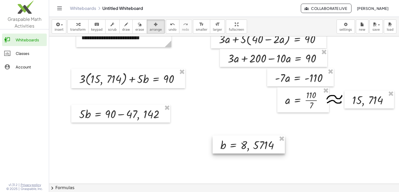
drag, startPoint x: 93, startPoint y: 55, endPoint x: 269, endPoint y: 143, distance: 197.1
click at [269, 143] on div at bounding box center [248, 145] width 72 height 18
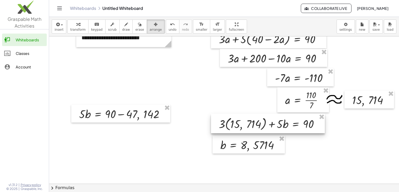
drag, startPoint x: 151, startPoint y: 86, endPoint x: 291, endPoint y: 131, distance: 146.6
click at [291, 131] on div at bounding box center [268, 124] width 114 height 20
drag, startPoint x: 266, startPoint y: 152, endPoint x: 269, endPoint y: 173, distance: 21.1
click at [269, 155] on div at bounding box center [249, 146] width 72 height 18
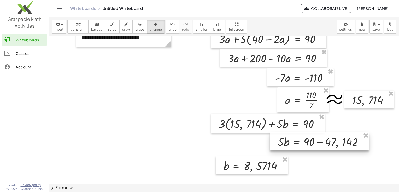
drag, startPoint x: 142, startPoint y: 118, endPoint x: 341, endPoint y: 146, distance: 200.7
click at [341, 146] on div at bounding box center [319, 142] width 99 height 18
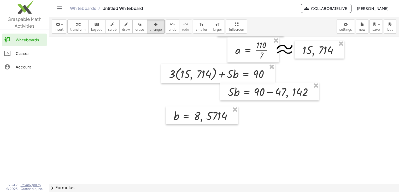
scroll to position [145, 66]
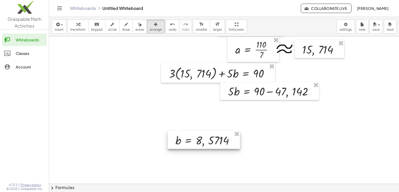
drag, startPoint x: 222, startPoint y: 112, endPoint x: 224, endPoint y: 140, distance: 28.0
click at [224, 140] on div at bounding box center [203, 140] width 72 height 18
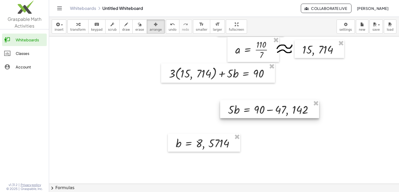
drag, startPoint x: 254, startPoint y: 97, endPoint x: 254, endPoint y: 117, distance: 19.8
click at [254, 117] on div at bounding box center [269, 109] width 99 height 18
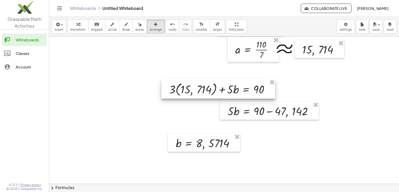
drag, startPoint x: 244, startPoint y: 81, endPoint x: 245, endPoint y: 97, distance: 15.9
click at [245, 97] on div at bounding box center [218, 89] width 114 height 20
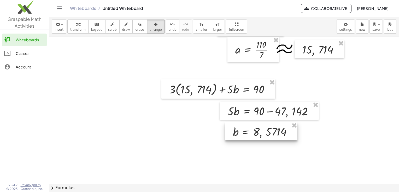
drag, startPoint x: 218, startPoint y: 148, endPoint x: 275, endPoint y: 137, distance: 58.5
click at [275, 137] on div at bounding box center [261, 132] width 72 height 18
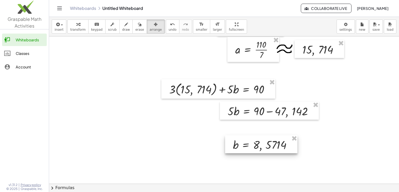
drag, startPoint x: 261, startPoint y: 135, endPoint x: 261, endPoint y: 149, distance: 13.6
click at [261, 149] on div at bounding box center [261, 145] width 72 height 18
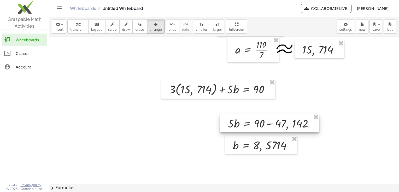
drag, startPoint x: 262, startPoint y: 114, endPoint x: 262, endPoint y: 127, distance: 13.0
click at [262, 127] on div at bounding box center [269, 123] width 99 height 18
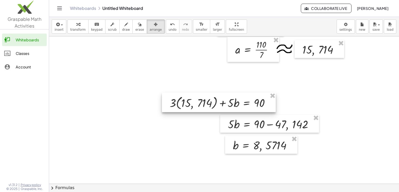
drag, startPoint x: 254, startPoint y: 90, endPoint x: 255, endPoint y: 104, distance: 13.6
click at [255, 104] on div at bounding box center [219, 103] width 114 height 20
click at [207, 66] on div at bounding box center [193, 40] width 412 height 296
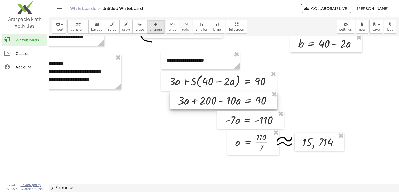
scroll to position [52, 66]
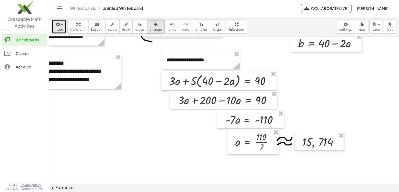
click at [58, 29] on span "insert" at bounding box center [59, 30] width 9 height 4
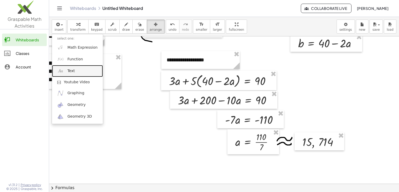
click at [73, 74] on link "Text" at bounding box center [77, 71] width 51 height 12
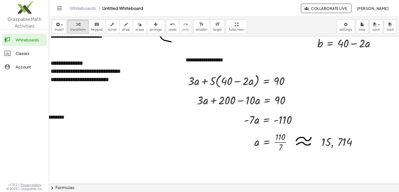
scroll to position [52, 40]
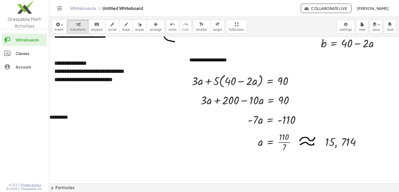
click at [88, 152] on div at bounding box center [215, 133] width 412 height 296
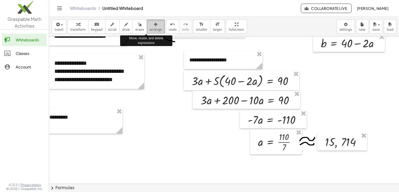
click at [149, 26] on div "button" at bounding box center [155, 24] width 12 height 6
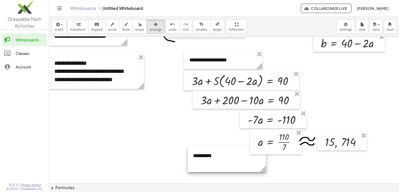
drag, startPoint x: 68, startPoint y: 117, endPoint x: 212, endPoint y: 156, distance: 148.6
click at [212, 156] on div at bounding box center [227, 159] width 78 height 25
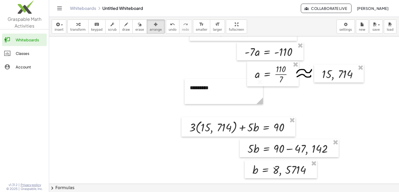
scroll to position [121, 43]
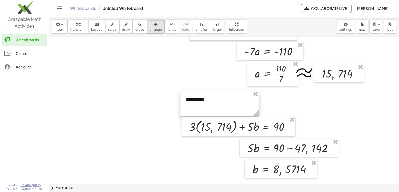
drag, startPoint x: 225, startPoint y: 95, endPoint x: 220, endPoint y: 108, distance: 13.2
click at [220, 108] on div at bounding box center [219, 103] width 78 height 25
drag, startPoint x: 257, startPoint y: 112, endPoint x: 268, endPoint y: 111, distance: 10.7
click at [268, 111] on icon at bounding box center [265, 113] width 7 height 7
click at [215, 92] on div at bounding box center [224, 103] width 89 height 25
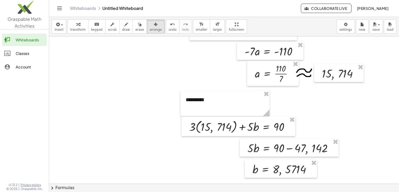
click at [200, 76] on div at bounding box center [212, 64] width 412 height 296
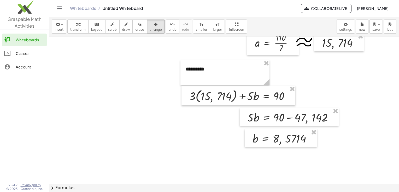
scroll to position [153, 43]
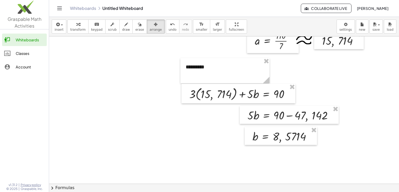
click at [150, 115] on div at bounding box center [212, 105] width 412 height 444
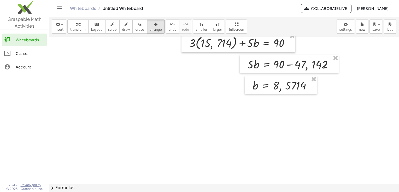
scroll to position [204, 43]
click at [61, 25] on span "button" at bounding box center [62, 25] width 2 height 1
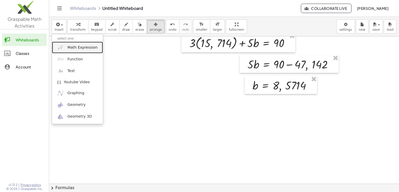
click at [73, 45] on span "Math Expression" at bounding box center [82, 47] width 30 height 5
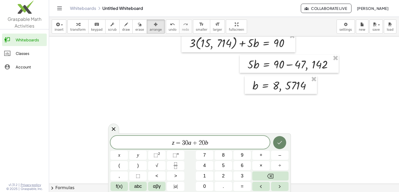
click at [273, 141] on button "Done" at bounding box center [279, 142] width 13 height 13
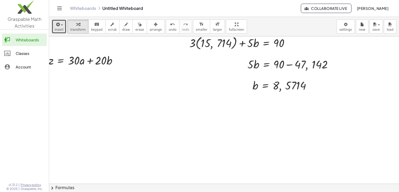
click at [59, 30] on span "insert" at bounding box center [59, 30] width 9 height 4
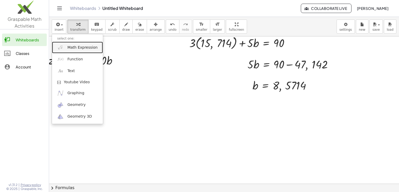
click at [83, 49] on span "Math Expression" at bounding box center [82, 47] width 30 height 5
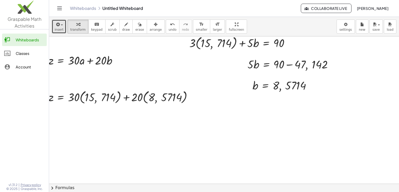
click at [56, 27] on icon "button" at bounding box center [57, 24] width 5 height 6
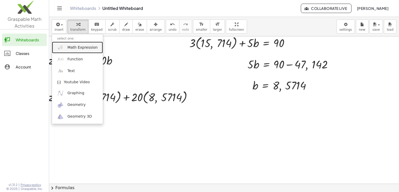
click at [85, 52] on link "Math Expression" at bounding box center [77, 48] width 51 height 12
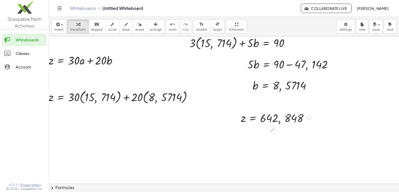
click at [265, 119] on div at bounding box center [276, 117] width 77 height 15
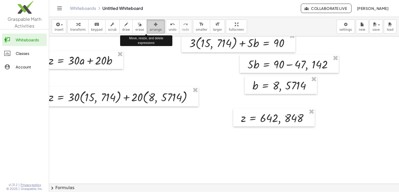
click at [149, 31] on span "arrange" at bounding box center [155, 30] width 12 height 4
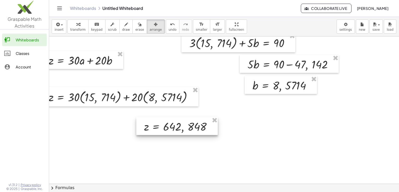
drag, startPoint x: 259, startPoint y: 122, endPoint x: 118, endPoint y: 132, distance: 140.9
click at [136, 132] on div at bounding box center [176, 126] width 81 height 18
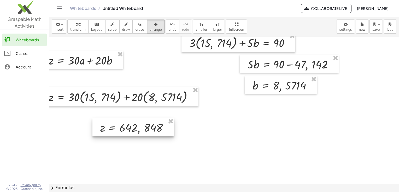
drag, startPoint x: 140, startPoint y: 135, endPoint x: 88, endPoint y: 124, distance: 52.9
click at [92, 124] on div at bounding box center [132, 127] width 81 height 18
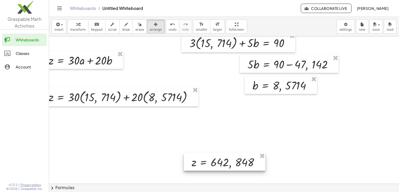
drag, startPoint x: 88, startPoint y: 124, endPoint x: 231, endPoint y: 169, distance: 150.1
click at [231, 169] on div at bounding box center [224, 162] width 81 height 18
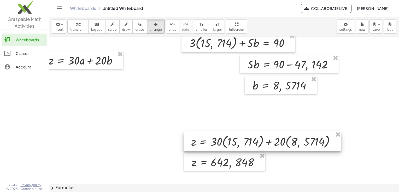
drag, startPoint x: 138, startPoint y: 105, endPoint x: 280, endPoint y: 150, distance: 149.2
click at [280, 150] on div at bounding box center [261, 142] width 157 height 20
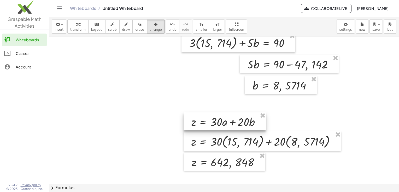
drag, startPoint x: 104, startPoint y: 65, endPoint x: 246, endPoint y: 127, distance: 155.4
click at [246, 127] on div at bounding box center [224, 122] width 82 height 18
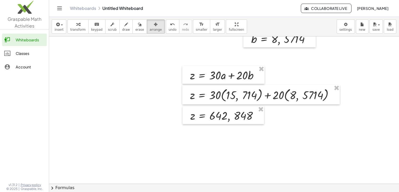
scroll to position [263, 44]
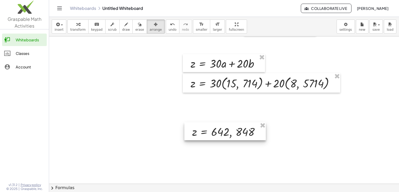
drag, startPoint x: 236, startPoint y: 103, endPoint x: 237, endPoint y: 131, distance: 28.5
click at [237, 131] on div at bounding box center [224, 132] width 81 height 18
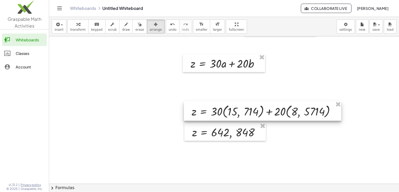
drag, startPoint x: 235, startPoint y: 89, endPoint x: 236, endPoint y: 117, distance: 28.2
click at [236, 117] on div at bounding box center [262, 111] width 157 height 20
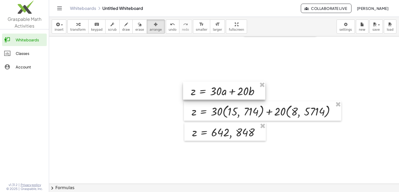
drag, startPoint x: 230, startPoint y: 69, endPoint x: 230, endPoint y: 97, distance: 27.6
click at [230, 97] on div at bounding box center [224, 91] width 82 height 18
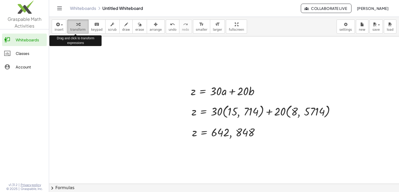
click at [72, 31] on span "transform" at bounding box center [77, 30] width 15 height 4
click at [61, 31] on span "insert" at bounding box center [59, 30] width 9 height 4
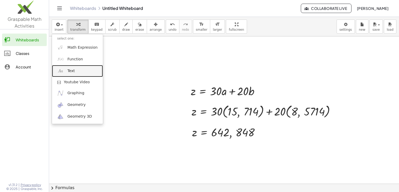
click at [79, 71] on link "Text" at bounding box center [77, 71] width 51 height 12
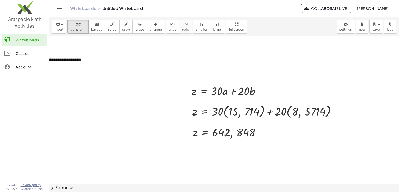
scroll to position [263, 40]
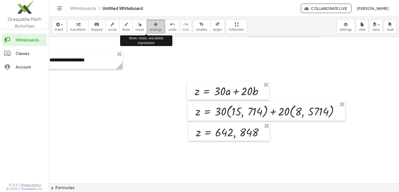
click at [150, 29] on span "arrange" at bounding box center [155, 30] width 12 height 4
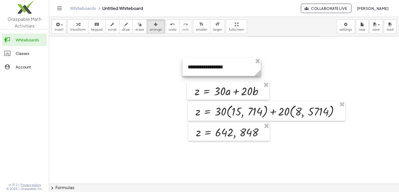
drag, startPoint x: 81, startPoint y: 59, endPoint x: 222, endPoint y: 66, distance: 141.1
click at [222, 66] on div at bounding box center [221, 67] width 78 height 18
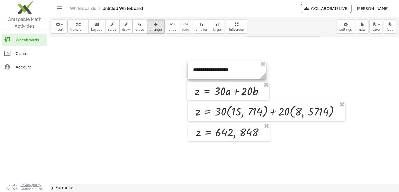
drag, startPoint x: 232, startPoint y: 64, endPoint x: 234, endPoint y: 67, distance: 3.5
click at [234, 67] on div at bounding box center [227, 70] width 78 height 18
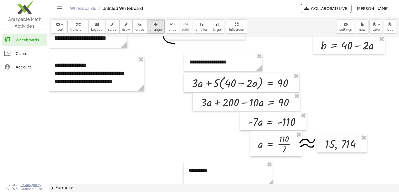
scroll to position [49, 40]
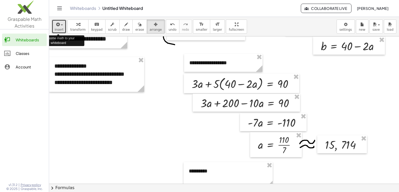
click at [58, 30] on span "insert" at bounding box center [59, 30] width 9 height 4
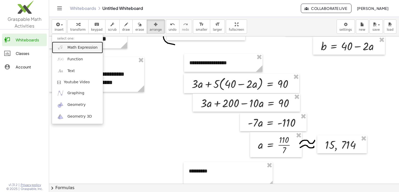
click at [84, 50] on span "Math Expression" at bounding box center [82, 47] width 30 height 5
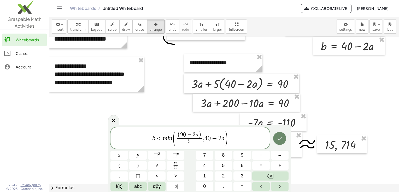
click at [285, 140] on button "Done" at bounding box center [279, 138] width 13 height 13
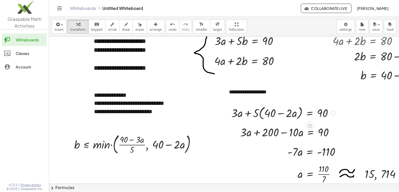
scroll to position [0, 0]
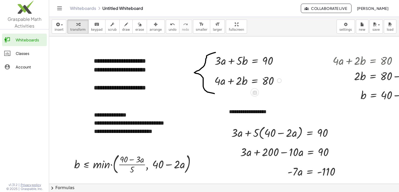
click at [239, 79] on div at bounding box center [249, 80] width 74 height 15
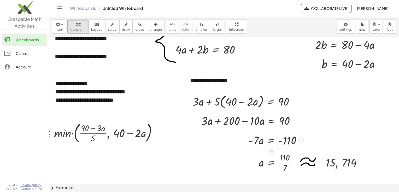
scroll to position [31, 39]
click at [256, 116] on div at bounding box center [249, 120] width 103 height 15
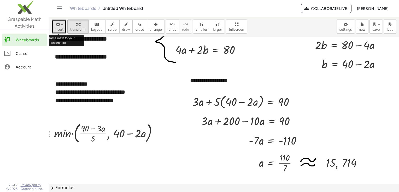
click at [56, 27] on icon "button" at bounding box center [57, 24] width 5 height 6
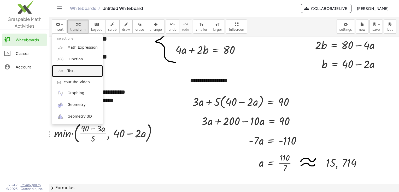
click at [80, 72] on link "Text" at bounding box center [77, 71] width 51 height 12
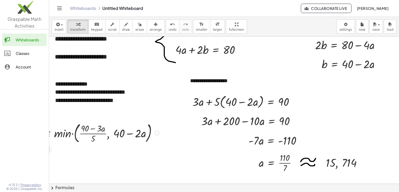
scroll to position [31, 0]
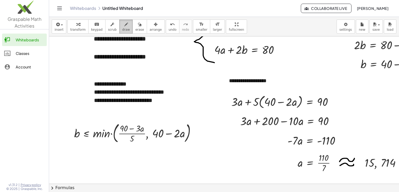
click at [119, 27] on button "draw" at bounding box center [126, 27] width 14 height 14
drag, startPoint x: 219, startPoint y: 78, endPoint x: 219, endPoint y: 86, distance: 7.8
drag, startPoint x: 224, startPoint y: 75, endPoint x: 225, endPoint y: 71, distance: 3.7
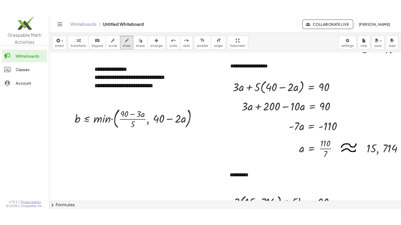
scroll to position [62, 0]
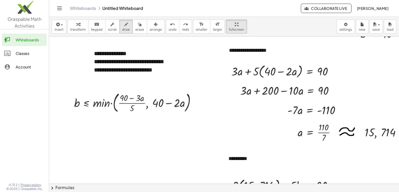
drag, startPoint x: 218, startPoint y: 25, endPoint x: 219, endPoint y: 45, distance: 19.3
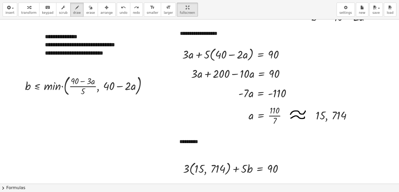
click at [219, 45] on div "**********" at bounding box center [199, 96] width 399 height 192
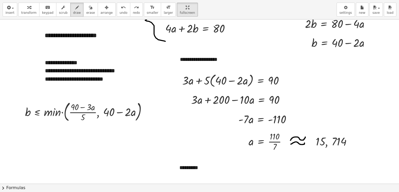
scroll to position [0, 0]
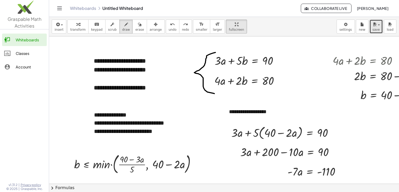
click at [375, 28] on span "save" at bounding box center [375, 30] width 7 height 4
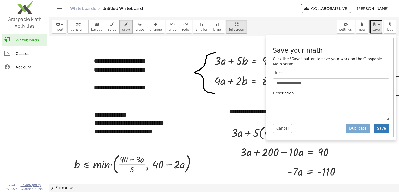
scroll to position [13, 0]
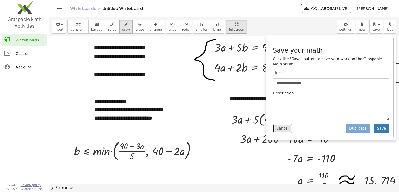
click at [277, 126] on button "Cancel" at bounding box center [282, 128] width 19 height 9
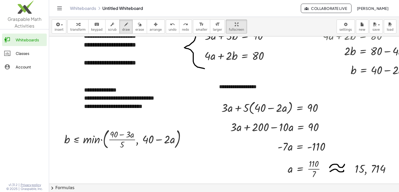
scroll to position [34, 10]
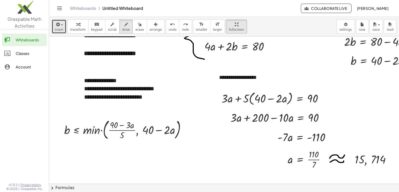
click at [63, 25] on button "insert" at bounding box center [59, 27] width 15 height 14
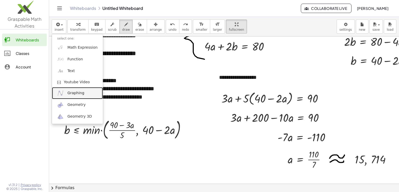
click at [78, 93] on span "Graphing" at bounding box center [75, 93] width 17 height 5
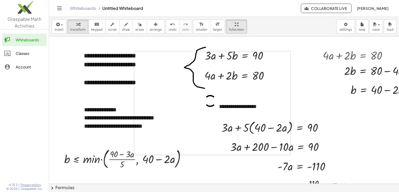
scroll to position [4, 10]
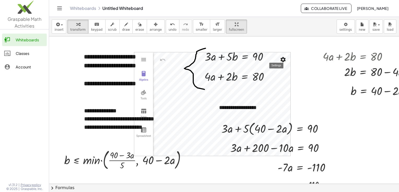
click at [282, 58] on img "Settings" at bounding box center [283, 60] width 6 height 6
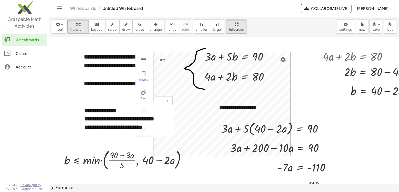
click at [162, 122] on div "**********" at bounding box center [126, 119] width 85 height 8
click at [168, 65] on div "Graphing Calculator" at bounding box center [161, 60] width 16 height 13
click at [168, 30] on span "undo" at bounding box center [172, 30] width 8 height 4
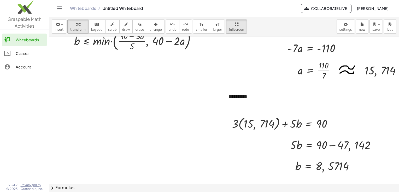
scroll to position [93, 0]
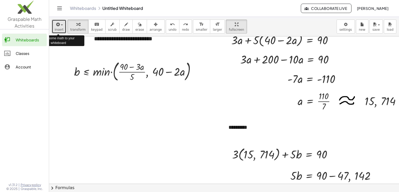
click at [57, 31] on span "insert" at bounding box center [59, 30] width 9 height 4
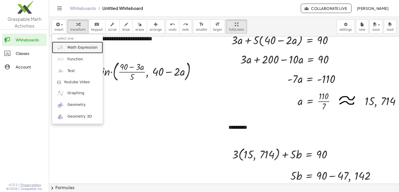
click at [75, 47] on span "Math Expression" at bounding box center [82, 47] width 30 height 5
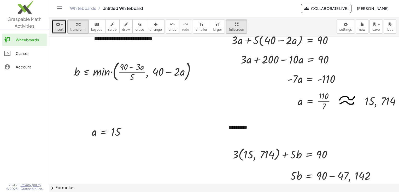
click at [63, 32] on button "insert" at bounding box center [59, 27] width 15 height 14
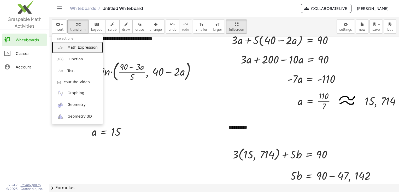
click at [75, 47] on span "Math Expression" at bounding box center [82, 47] width 30 height 5
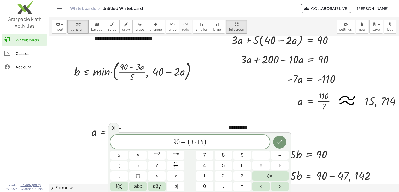
click at [170, 142] on span "​ 9 0 − ( 3 · 1 5 )" at bounding box center [189, 142] width 159 height 9
click at [212, 140] on span "( 9 0 − ( 3 · 1 5 ) ) ​" at bounding box center [189, 142] width 159 height 10
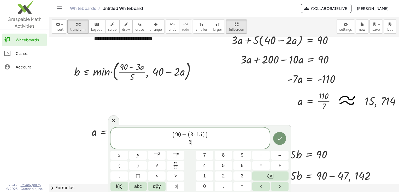
click at [212, 139] on span "( 9 0 − ( 3 · 1 5 ) ) 5 ​ ​" at bounding box center [189, 139] width 159 height 16
click at [219, 139] on span "( 9 0 − ( 3 · 1 5 ) ) 5 ​ = 4 5 5 ​ ​" at bounding box center [189, 139] width 159 height 16
click at [279, 137] on icon "Done" at bounding box center [279, 139] width 6 height 6
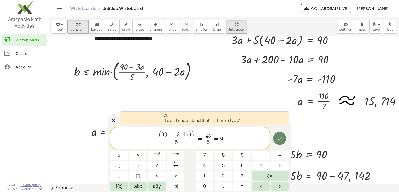
click at [276, 134] on button "Done" at bounding box center [279, 138] width 13 height 13
drag, startPoint x: 240, startPoint y: 134, endPoint x: 198, endPoint y: 138, distance: 42.2
click at [198, 138] on span "( 9 0 − ( 3 · 1 5 ) ) 5 ​ = 4 5 5 ​ = 9" at bounding box center [189, 139] width 159 height 16
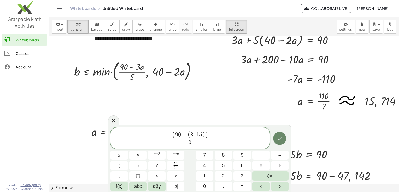
click at [275, 138] on button "Done" at bounding box center [279, 138] width 13 height 13
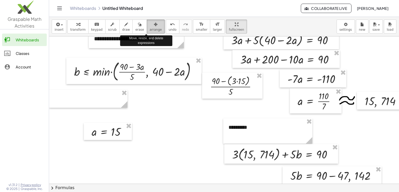
click at [149, 29] on span "arrange" at bounding box center [155, 30] width 12 height 4
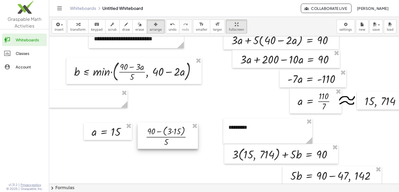
drag, startPoint x: 233, startPoint y: 86, endPoint x: 168, endPoint y: 136, distance: 81.8
click at [168, 136] on div at bounding box center [167, 136] width 60 height 26
click at [55, 32] on span "insert" at bounding box center [59, 30] width 9 height 4
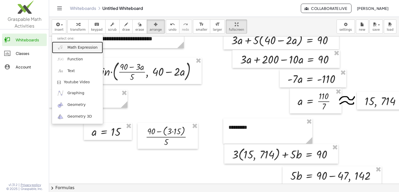
click at [81, 43] on link "Math Expression" at bounding box center [77, 48] width 51 height 12
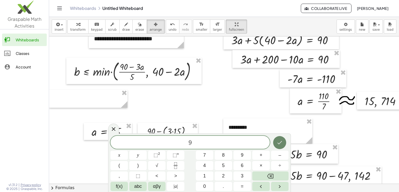
click at [274, 145] on button "Done" at bounding box center [279, 142] width 13 height 13
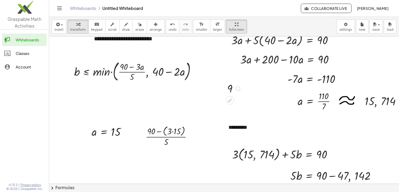
click at [230, 87] on div at bounding box center [234, 88] width 20 height 15
drag, startPoint x: 230, startPoint y: 87, endPoint x: 204, endPoint y: 130, distance: 50.1
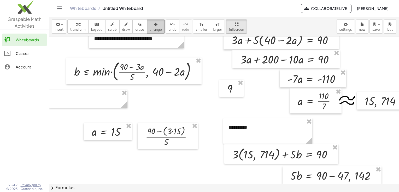
click at [149, 31] on span "arrange" at bounding box center [155, 30] width 12 height 4
drag, startPoint x: 233, startPoint y: 93, endPoint x: 213, endPoint y: 137, distance: 48.4
click at [213, 137] on div at bounding box center [212, 132] width 24 height 17
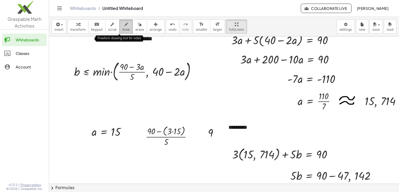
click at [123, 26] on button "draw" at bounding box center [126, 27] width 14 height 14
drag, startPoint x: 192, startPoint y: 130, endPoint x: 198, endPoint y: 130, distance: 6.0
drag, startPoint x: 192, startPoint y: 134, endPoint x: 198, endPoint y: 134, distance: 6.0
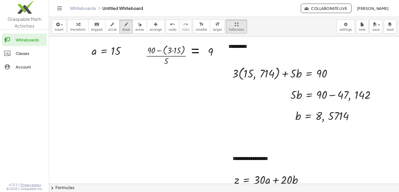
scroll to position [174, 0]
click at [56, 26] on icon "button" at bounding box center [57, 24] width 5 height 6
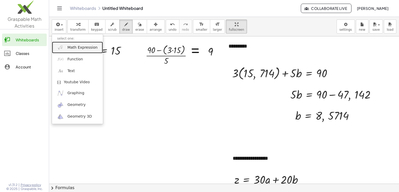
click at [77, 49] on span "Math Expression" at bounding box center [82, 47] width 30 height 5
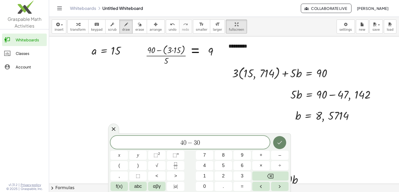
click at [278, 145] on icon "Done" at bounding box center [279, 143] width 6 height 6
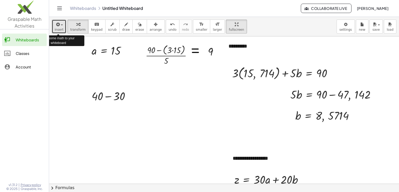
click at [62, 29] on span "insert" at bounding box center [59, 30] width 9 height 4
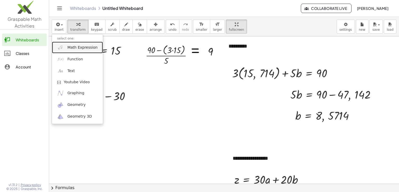
click at [78, 48] on span "Math Expression" at bounding box center [82, 47] width 30 height 5
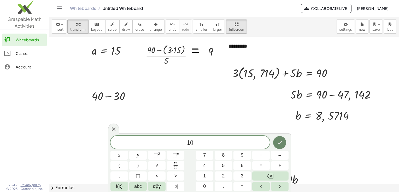
click at [278, 140] on icon "Done" at bounding box center [279, 143] width 6 height 6
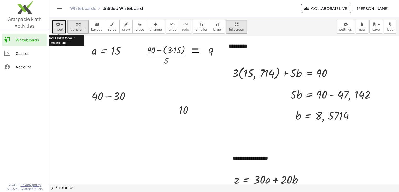
click at [58, 26] on icon "button" at bounding box center [57, 24] width 5 height 6
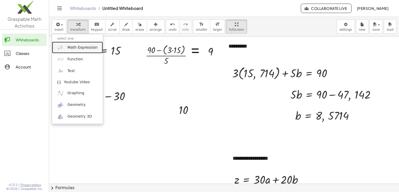
click at [78, 49] on span "Math Expression" at bounding box center [82, 47] width 30 height 5
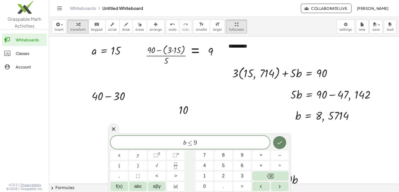
click at [280, 142] on icon "Done" at bounding box center [279, 143] width 6 height 6
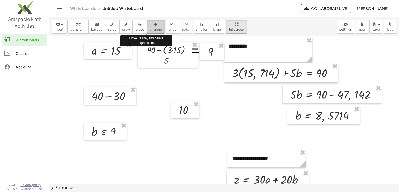
click at [149, 31] on span "arrange" at bounding box center [155, 30] width 12 height 4
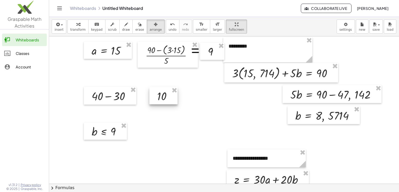
drag, startPoint x: 183, startPoint y: 109, endPoint x: 161, endPoint y: 95, distance: 25.9
click at [161, 95] on div at bounding box center [163, 95] width 28 height 17
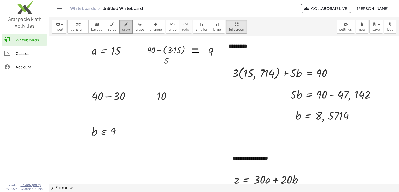
click at [124, 27] on icon "button" at bounding box center [126, 24] width 4 height 6
drag, startPoint x: 132, startPoint y: 94, endPoint x: 140, endPoint y: 94, distance: 7.8
click at [140, 94] on div at bounding box center [255, 158] width 412 height 592
drag, startPoint x: 133, startPoint y: 98, endPoint x: 139, endPoint y: 98, distance: 6.8
click at [139, 98] on div at bounding box center [255, 158] width 412 height 592
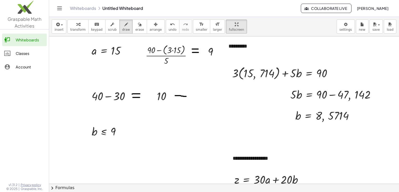
drag, startPoint x: 175, startPoint y: 96, endPoint x: 186, endPoint y: 97, distance: 11.0
click at [186, 97] on div at bounding box center [255, 158] width 412 height 592
drag, startPoint x: 188, startPoint y: 92, endPoint x: 188, endPoint y: 101, distance: 9.1
click at [188, 101] on div at bounding box center [255, 158] width 412 height 592
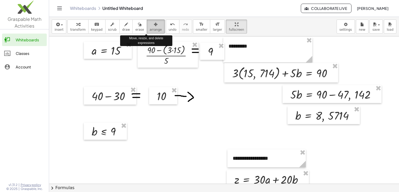
click at [149, 28] on span "arrange" at bounding box center [155, 30] width 12 height 4
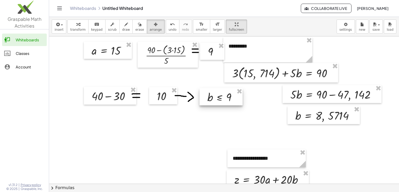
drag, startPoint x: 112, startPoint y: 131, endPoint x: 227, endPoint y: 97, distance: 120.6
click at [227, 97] on div at bounding box center [220, 96] width 43 height 17
drag, startPoint x: 133, startPoint y: 101, endPoint x: 130, endPoint y: 101, distance: 2.7
click at [130, 101] on div at bounding box center [107, 95] width 52 height 18
drag, startPoint x: 168, startPoint y: 104, endPoint x: 162, endPoint y: 103, distance: 6.8
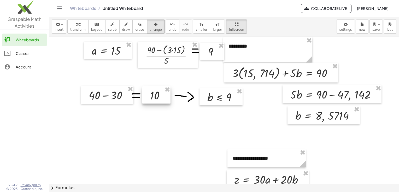
click at [162, 103] on div at bounding box center [156, 95] width 28 height 17
drag, startPoint x: 229, startPoint y: 104, endPoint x: 221, endPoint y: 105, distance: 8.4
click at [221, 105] on div at bounding box center [212, 97] width 43 height 17
click at [189, 98] on div at bounding box center [255, 158] width 412 height 592
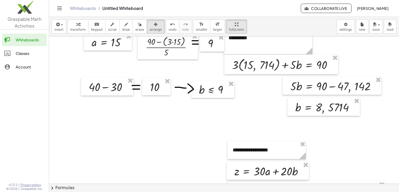
scroll to position [172, 0]
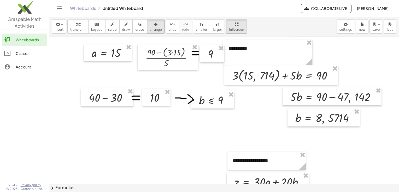
click at [143, 129] on div at bounding box center [255, 161] width 412 height 592
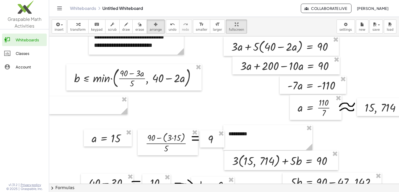
scroll to position [85, 0]
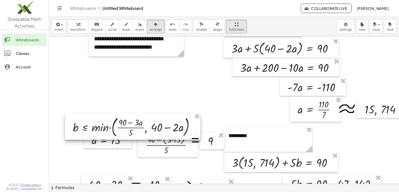
drag, startPoint x: 159, startPoint y: 88, endPoint x: 158, endPoint y: 135, distance: 47.5
click at [158, 135] on div at bounding box center [132, 126] width 135 height 27
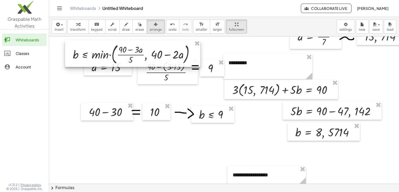
scroll to position [162, 0]
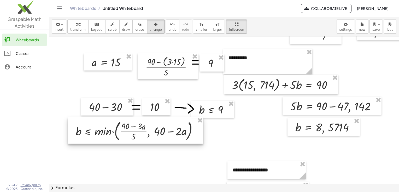
drag, startPoint x: 162, startPoint y: 51, endPoint x: 167, endPoint y: 147, distance: 96.4
click at [167, 144] on div at bounding box center [135, 130] width 135 height 27
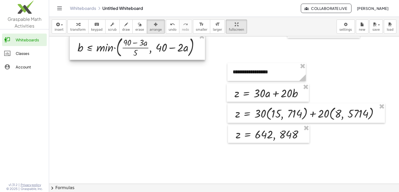
scroll to position [266, 0]
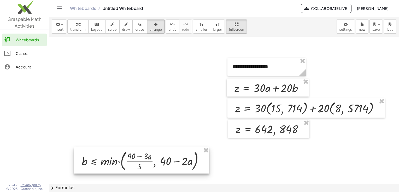
drag, startPoint x: 173, startPoint y: 52, endPoint x: 177, endPoint y: 171, distance: 119.3
click at [177, 171] on div at bounding box center [141, 160] width 135 height 27
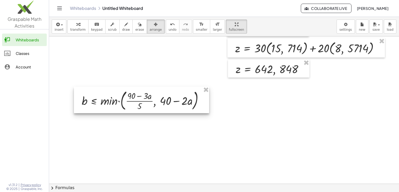
scroll to position [334, 0]
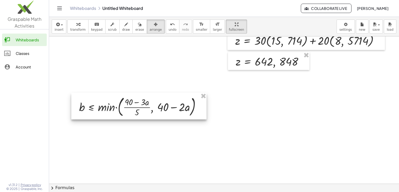
drag, startPoint x: 182, startPoint y: 102, endPoint x: 180, endPoint y: 116, distance: 14.1
click at [180, 116] on div at bounding box center [138, 106] width 135 height 27
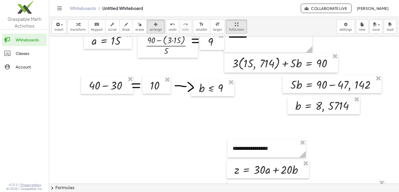
scroll to position [182, 0]
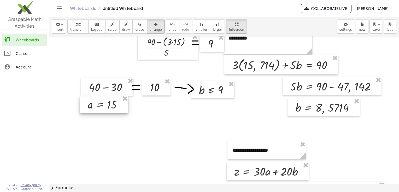
drag, startPoint x: 128, startPoint y: 42, endPoint x: 124, endPoint y: 131, distance: 89.3
click at [124, 113] on div at bounding box center [104, 104] width 48 height 17
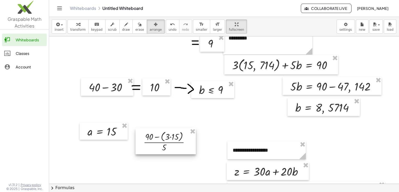
drag, startPoint x: 179, startPoint y: 54, endPoint x: 177, endPoint y: 154, distance: 100.2
click at [177, 154] on div at bounding box center [165, 142] width 60 height 26
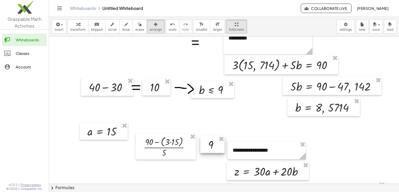
drag, startPoint x: 212, startPoint y: 50, endPoint x: 213, endPoint y: 152, distance: 102.2
click at [213, 152] on div at bounding box center [212, 144] width 24 height 17
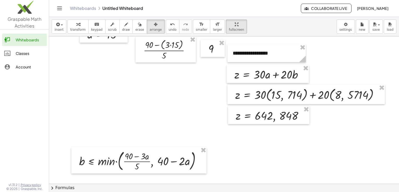
scroll to position [281, 0]
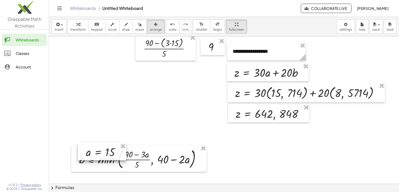
drag, startPoint x: 116, startPoint y: 38, endPoint x: 114, endPoint y: 160, distance: 121.6
click at [114, 160] on div at bounding box center [102, 151] width 48 height 17
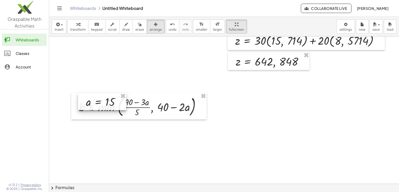
scroll to position [334, 0]
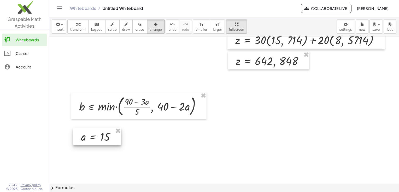
drag, startPoint x: 111, startPoint y: 103, endPoint x: 105, endPoint y: 138, distance: 36.0
click at [105, 138] on div at bounding box center [97, 136] width 48 height 17
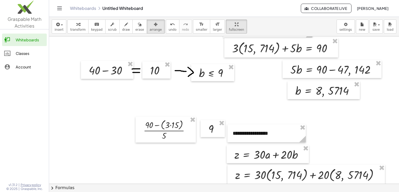
scroll to position [198, 0]
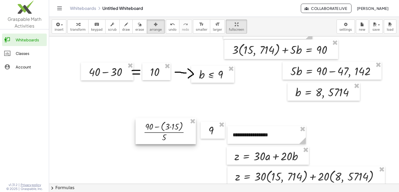
drag, startPoint x: 163, startPoint y: 139, endPoint x: 156, endPoint y: 163, distance: 25.9
click at [156, 145] on div at bounding box center [165, 131] width 60 height 26
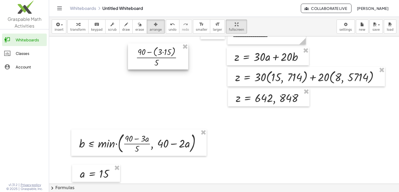
scroll to position [304, 0]
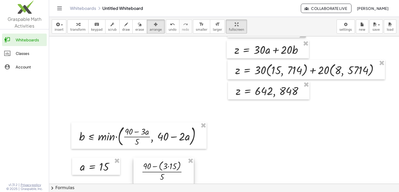
drag, startPoint x: 165, startPoint y: 56, endPoint x: 170, endPoint y: 178, distance: 122.2
click at [170, 178] on div at bounding box center [163, 171] width 60 height 26
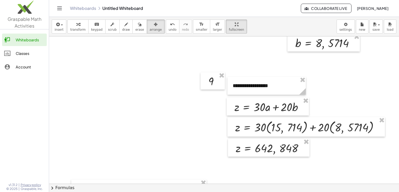
scroll to position [247, 0]
drag, startPoint x: 211, startPoint y: 85, endPoint x: 214, endPoint y: 137, distance: 52.8
click at [214, 111] on div at bounding box center [210, 101] width 24 height 17
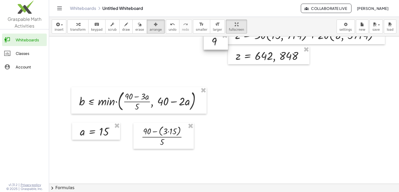
scroll to position [341, 0]
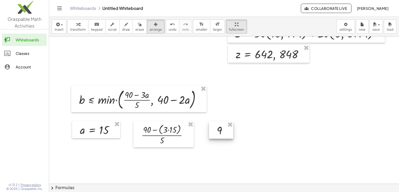
drag, startPoint x: 214, startPoint y: 43, endPoint x: 219, endPoint y: 134, distance: 91.2
click at [219, 134] on div at bounding box center [221, 130] width 24 height 17
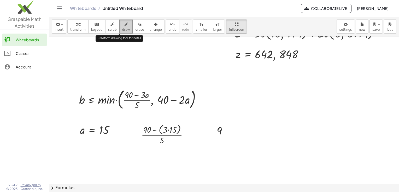
click at [122, 27] on div "button" at bounding box center [126, 24] width 8 height 6
drag, startPoint x: 185, startPoint y: 128, endPoint x: 193, endPoint y: 128, distance: 7.6
drag, startPoint x: 185, startPoint y: 131, endPoint x: 193, endPoint y: 131, distance: 7.3
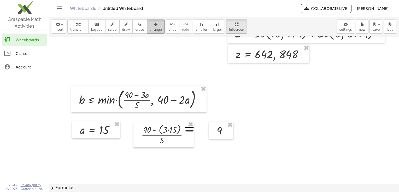
click at [154, 22] on icon "button" at bounding box center [156, 24] width 4 height 6
drag, startPoint x: 219, startPoint y: 133, endPoint x: 204, endPoint y: 133, distance: 15.4
click at [204, 133] on div at bounding box center [205, 130] width 24 height 17
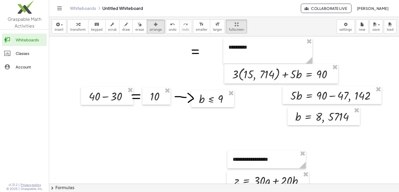
scroll to position [173, 0]
click at [115, 101] on div at bounding box center [107, 96] width 52 height 18
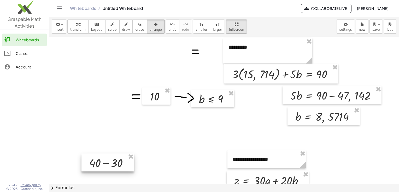
drag, startPoint x: 114, startPoint y: 94, endPoint x: 114, endPoint y: 161, distance: 66.8
click at [114, 161] on div at bounding box center [107, 163] width 52 height 18
drag, startPoint x: 159, startPoint y: 96, endPoint x: 165, endPoint y: 158, distance: 62.6
click at [165, 158] on div at bounding box center [161, 150] width 28 height 17
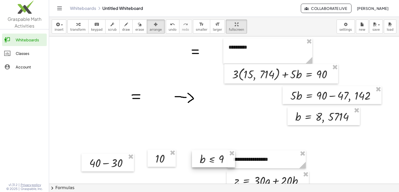
drag, startPoint x: 210, startPoint y: 99, endPoint x: 208, endPoint y: 170, distance: 70.5
click at [208, 168] on div at bounding box center [213, 159] width 43 height 17
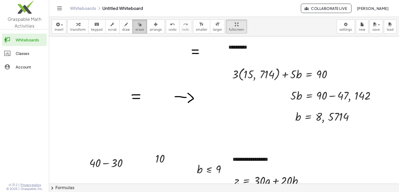
click at [135, 31] on span "erase" at bounding box center [139, 30] width 9 height 4
drag, startPoint x: 191, startPoint y: 51, endPoint x: 130, endPoint y: 95, distance: 74.9
click at [130, 95] on div at bounding box center [255, 159] width 412 height 592
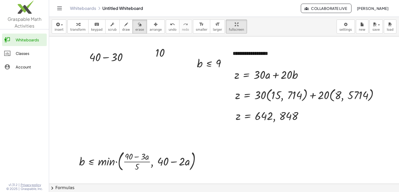
scroll to position [280, 0]
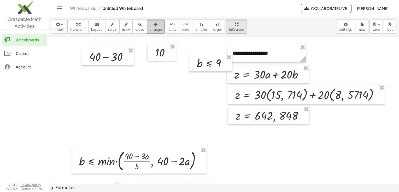
click at [149, 29] on span "arrange" at bounding box center [155, 30] width 12 height 4
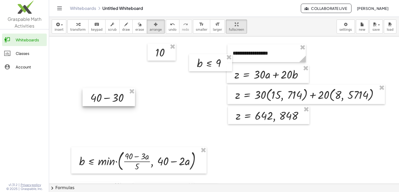
drag, startPoint x: 111, startPoint y: 57, endPoint x: 113, endPoint y: 129, distance: 72.0
click at [113, 106] on div at bounding box center [108, 97] width 52 height 18
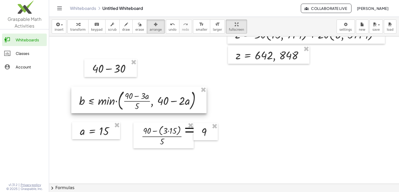
scroll to position [340, 0]
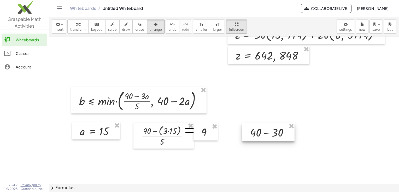
drag, startPoint x: 113, startPoint y: 75, endPoint x: 270, endPoint y: 139, distance: 170.0
click at [270, 139] on div at bounding box center [268, 132] width 52 height 18
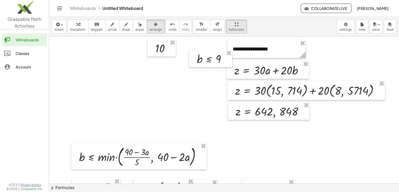
scroll to position [283, 0]
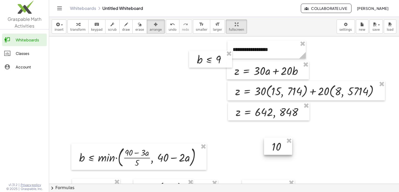
drag, startPoint x: 164, startPoint y: 52, endPoint x: 279, endPoint y: 150, distance: 151.1
click at [279, 150] on div at bounding box center [278, 146] width 28 height 17
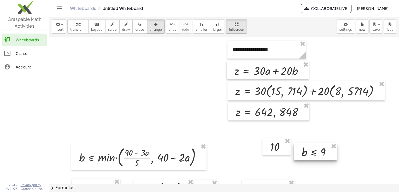
drag, startPoint x: 215, startPoint y: 66, endPoint x: 319, endPoint y: 159, distance: 139.9
click at [319, 159] on div at bounding box center [314, 151] width 43 height 17
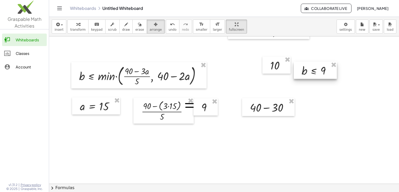
scroll to position [366, 0]
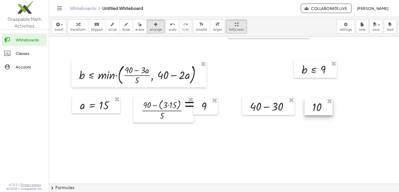
drag, startPoint x: 273, startPoint y: 68, endPoint x: 315, endPoint y: 110, distance: 59.9
click at [315, 110] on div at bounding box center [318, 106] width 28 height 17
drag, startPoint x: 315, startPoint y: 110, endPoint x: 310, endPoint y: 110, distance: 5.5
click at [310, 110] on div at bounding box center [313, 106] width 28 height 17
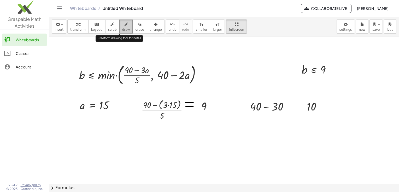
click at [119, 25] on button "draw" at bounding box center [126, 27] width 14 height 14
drag, startPoint x: 287, startPoint y: 105, endPoint x: 292, endPoint y: 105, distance: 5.5
drag, startPoint x: 288, startPoint y: 107, endPoint x: 293, endPoint y: 107, distance: 5.2
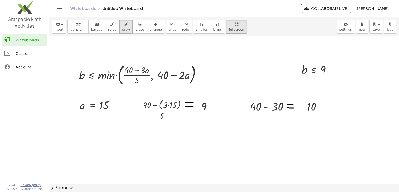
drag, startPoint x: 287, startPoint y: 108, endPoint x: 293, endPoint y: 108, distance: 6.0
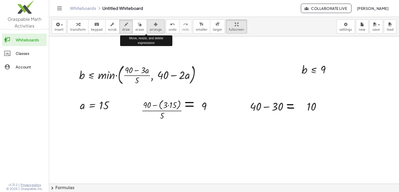
click at [149, 27] on button "arrange" at bounding box center [156, 27] width 18 height 14
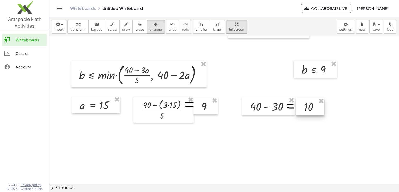
drag, startPoint x: 312, startPoint y: 105, endPoint x: 309, endPoint y: 105, distance: 2.9
click at [309, 105] on div at bounding box center [310, 106] width 28 height 17
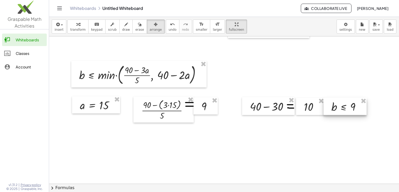
drag, startPoint x: 320, startPoint y: 70, endPoint x: 350, endPoint y: 107, distance: 47.7
click at [350, 107] on div at bounding box center [344, 106] width 43 height 17
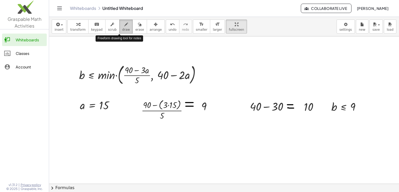
click at [119, 31] on button "draw" at bounding box center [126, 27] width 14 height 14
drag, startPoint x: 228, startPoint y: 92, endPoint x: 229, endPoint y: 108, distance: 16.5
drag, startPoint x: 226, startPoint y: 92, endPoint x: 225, endPoint y: 112, distance: 19.6
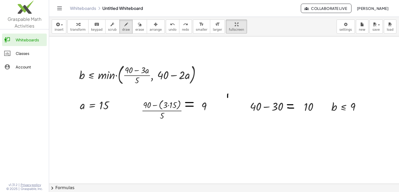
drag, startPoint x: 227, startPoint y: 94, endPoint x: 228, endPoint y: 119, distance: 25.1
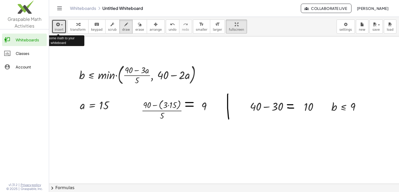
click at [62, 29] on span "insert" at bounding box center [59, 30] width 9 height 4
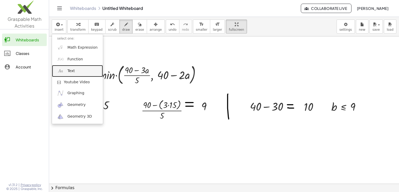
click at [75, 70] on link "Text" at bounding box center [77, 71] width 51 height 12
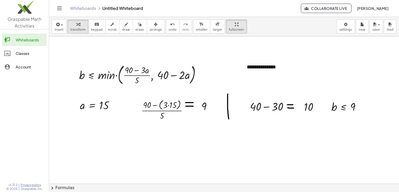
click at [315, 57] on button "+" at bounding box center [313, 57] width 10 height 9
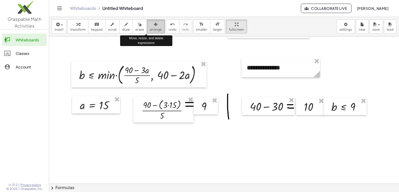
click at [149, 28] on span "arrange" at bounding box center [155, 30] width 12 height 4
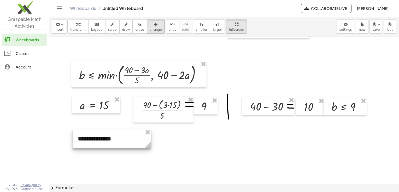
drag, startPoint x: 267, startPoint y: 66, endPoint x: 98, endPoint y: 137, distance: 183.2
click at [98, 137] on div at bounding box center [112, 138] width 78 height 19
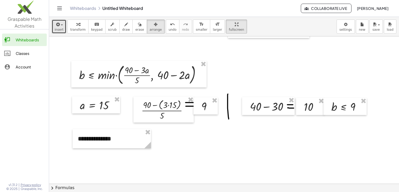
click at [62, 28] on span "insert" at bounding box center [59, 30] width 9 height 4
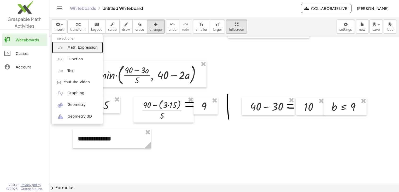
click at [76, 50] on span "Math Expression" at bounding box center [82, 47] width 30 height 5
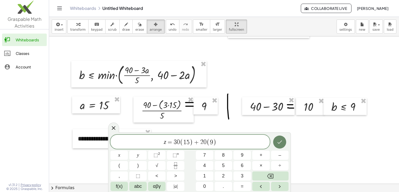
click at [276, 141] on icon "Done" at bounding box center [279, 142] width 6 height 6
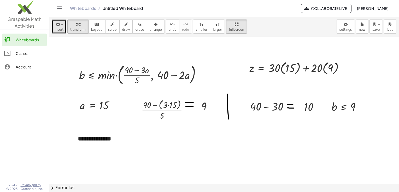
click at [54, 32] on button "insert" at bounding box center [59, 27] width 15 height 14
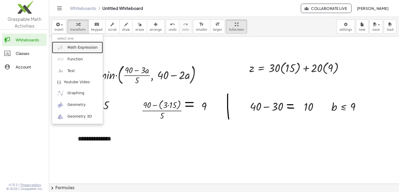
click at [86, 50] on span "Math Expression" at bounding box center [82, 47] width 30 height 5
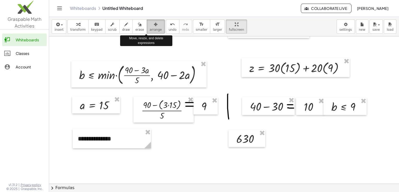
click at [149, 27] on div "button" at bounding box center [155, 24] width 12 height 6
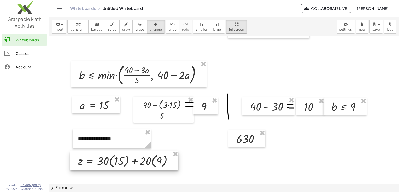
drag, startPoint x: 292, startPoint y: 67, endPoint x: 121, endPoint y: 160, distance: 195.0
click at [121, 160] on div at bounding box center [124, 160] width 108 height 19
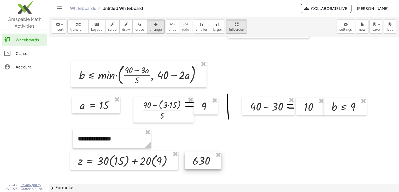
drag, startPoint x: 241, startPoint y: 141, endPoint x: 197, endPoint y: 163, distance: 49.0
click at [197, 163] on div at bounding box center [202, 160] width 37 height 17
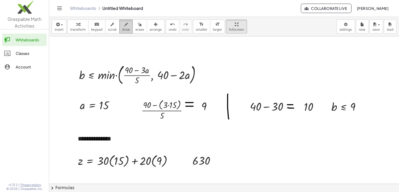
click at [122, 29] on span "draw" at bounding box center [126, 30] width 8 height 4
drag, startPoint x: 173, startPoint y: 157, endPoint x: 183, endPoint y: 157, distance: 9.9
drag, startPoint x: 173, startPoint y: 161, endPoint x: 184, endPoint y: 160, distance: 10.7
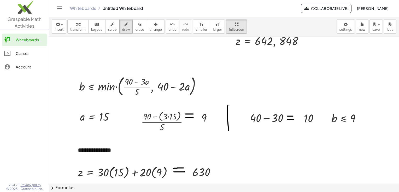
scroll to position [356, 0]
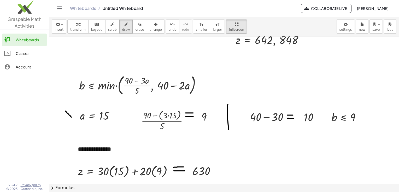
drag, startPoint x: 65, startPoint y: 111, endPoint x: 71, endPoint y: 118, distance: 9.1
drag, startPoint x: 69, startPoint y: 111, endPoint x: 65, endPoint y: 117, distance: 7.6
drag, startPoint x: 62, startPoint y: 114, endPoint x: 70, endPoint y: 114, distance: 8.1
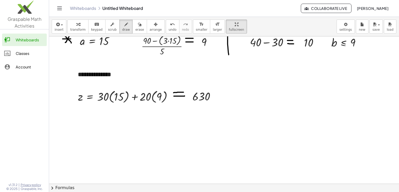
scroll to position [434, 0]
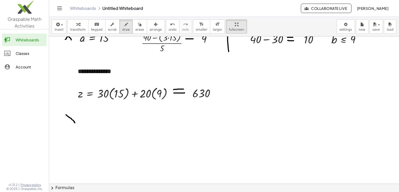
drag, startPoint x: 66, startPoint y: 115, endPoint x: 75, endPoint y: 123, distance: 12.0
drag, startPoint x: 73, startPoint y: 114, endPoint x: 66, endPoint y: 124, distance: 12.2
drag, startPoint x: 64, startPoint y: 117, endPoint x: 76, endPoint y: 117, distance: 12.0
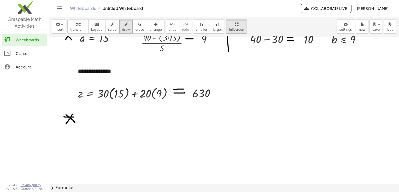
drag, startPoint x: 65, startPoint y: 121, endPoint x: 72, endPoint y: 115, distance: 9.2
drag, startPoint x: 64, startPoint y: 117, endPoint x: 73, endPoint y: 117, distance: 8.1
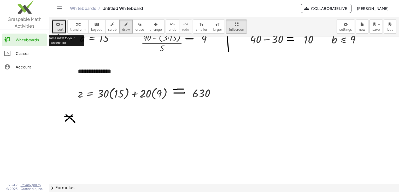
click at [61, 27] on div "button" at bounding box center [59, 24] width 9 height 6
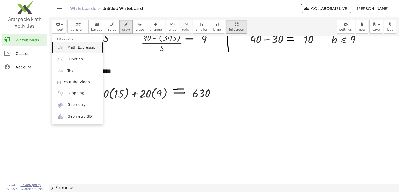
click at [80, 51] on link "Math Expression" at bounding box center [77, 48] width 51 height 12
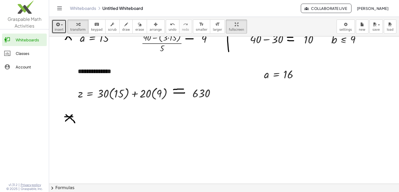
click at [56, 27] on icon "button" at bounding box center [57, 24] width 5 height 6
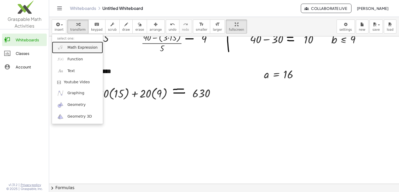
click at [69, 46] on span "Math Expression" at bounding box center [82, 47] width 30 height 5
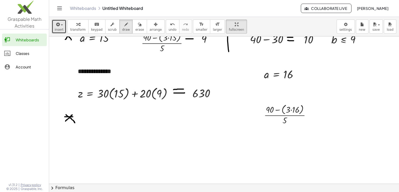
click at [52, 27] on button "insert" at bounding box center [59, 27] width 15 height 14
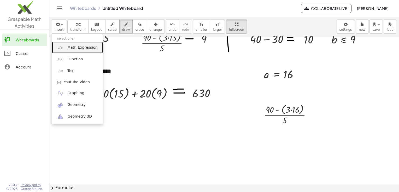
click at [82, 46] on span "Math Expression" at bounding box center [82, 47] width 30 height 5
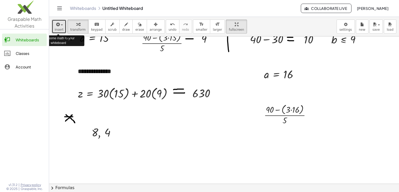
click at [61, 23] on div "button" at bounding box center [59, 24] width 9 height 6
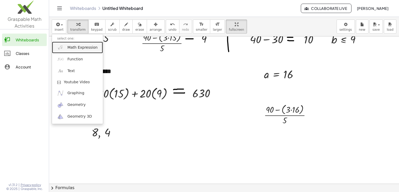
click at [76, 43] on link "Math Expression" at bounding box center [77, 48] width 51 height 12
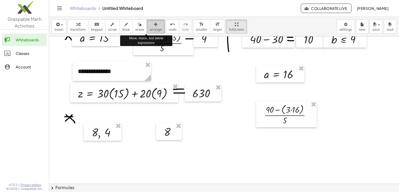
click at [150, 28] on span "arrange" at bounding box center [155, 30] width 12 height 4
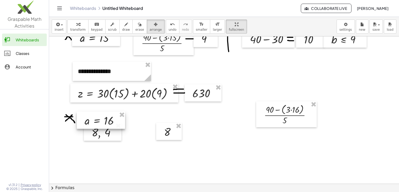
drag, startPoint x: 271, startPoint y: 75, endPoint x: 92, endPoint y: 121, distance: 184.9
click at [92, 121] on div at bounding box center [101, 120] width 48 height 17
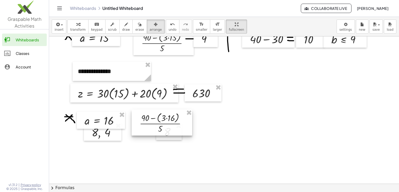
drag, startPoint x: 282, startPoint y: 114, endPoint x: 158, endPoint y: 123, distance: 124.7
click at [158, 123] on div at bounding box center [161, 123] width 61 height 26
drag, startPoint x: 171, startPoint y: 138, endPoint x: 219, endPoint y: 133, distance: 48.5
click at [219, 133] on div at bounding box center [217, 126] width 26 height 17
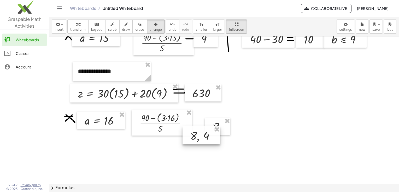
drag, startPoint x: 115, startPoint y: 137, endPoint x: 214, endPoint y: 140, distance: 99.2
click at [214, 140] on div at bounding box center [201, 136] width 38 height 18
drag, startPoint x: 229, startPoint y: 132, endPoint x: 252, endPoint y: 127, distance: 23.7
click at [252, 127] on div at bounding box center [241, 121] width 26 height 17
drag, startPoint x: 248, startPoint y: 122, endPoint x: 259, endPoint y: 122, distance: 11.5
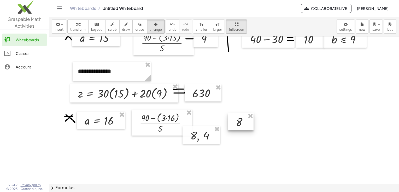
click at [253, 122] on div at bounding box center [241, 121] width 26 height 17
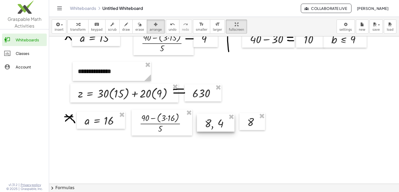
drag, startPoint x: 214, startPoint y: 139, endPoint x: 229, endPoint y: 127, distance: 18.9
click at [229, 127] on div at bounding box center [216, 123] width 38 height 18
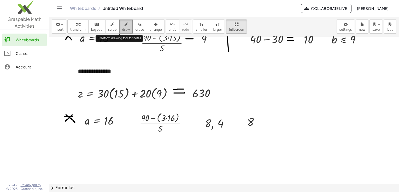
click at [122, 30] on span "draw" at bounding box center [126, 30] width 8 height 4
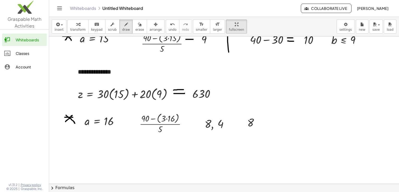
scroll to position [434, 0]
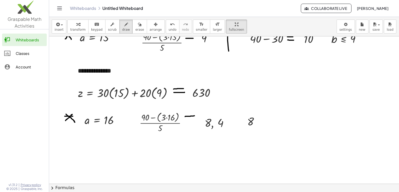
drag, startPoint x: 185, startPoint y: 117, endPoint x: 194, endPoint y: 116, distance: 9.4
drag, startPoint x: 185, startPoint y: 119, endPoint x: 194, endPoint y: 119, distance: 9.4
drag, startPoint x: 226, startPoint y: 117, endPoint x: 238, endPoint y: 117, distance: 11.5
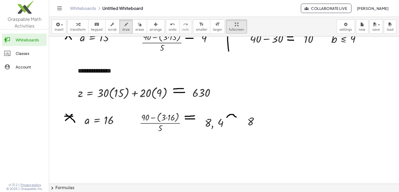
drag, startPoint x: 226, startPoint y: 117, endPoint x: 238, endPoint y: 117, distance: 11.7
drag, startPoint x: 236, startPoint y: 113, endPoint x: 237, endPoint y: 122, distance: 9.0
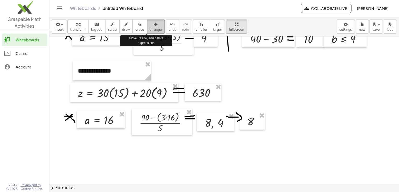
click at [149, 26] on div "button" at bounding box center [155, 24] width 12 height 6
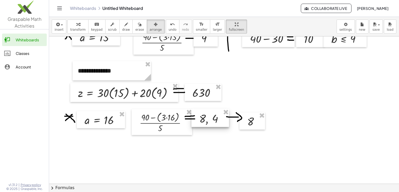
drag, startPoint x: 210, startPoint y: 120, endPoint x: 204, endPoint y: 116, distance: 6.9
click at [204, 116] on div at bounding box center [210, 118] width 38 height 18
drag, startPoint x: 249, startPoint y: 126, endPoint x: 249, endPoint y: 123, distance: 3.2
click at [249, 123] on div at bounding box center [251, 117] width 26 height 17
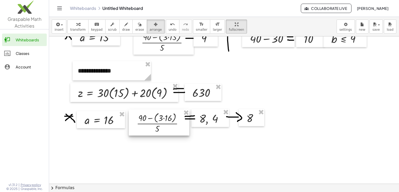
drag, startPoint x: 181, startPoint y: 129, endPoint x: 178, endPoint y: 130, distance: 2.9
click at [178, 130] on div at bounding box center [159, 123] width 61 height 26
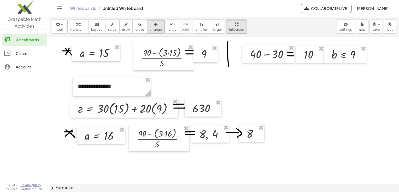
scroll to position [419, 0]
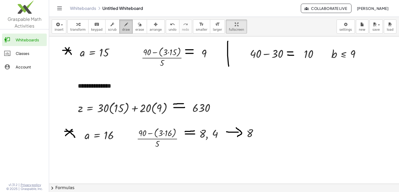
click at [122, 28] on span "draw" at bounding box center [126, 30] width 8 height 4
drag, startPoint x: 260, startPoint y: 121, endPoint x: 259, endPoint y: 140, distance: 19.3
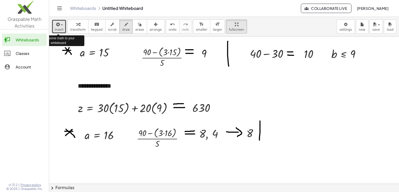
click at [55, 29] on span "insert" at bounding box center [59, 30] width 9 height 4
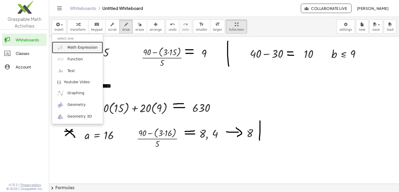
click at [73, 49] on span "Math Expression" at bounding box center [82, 47] width 30 height 5
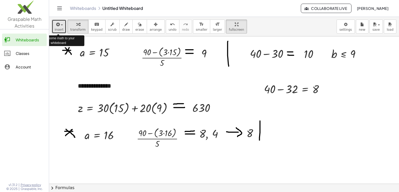
click at [57, 27] on icon "button" at bounding box center [57, 24] width 5 height 6
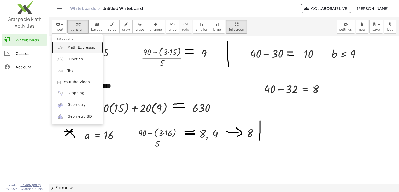
click at [77, 51] on link "Math Expression" at bounding box center [77, 48] width 51 height 12
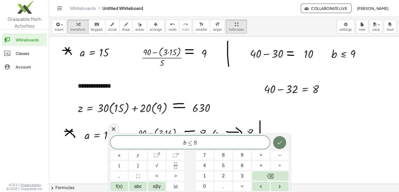
click at [278, 143] on icon "Done" at bounding box center [279, 143] width 6 height 6
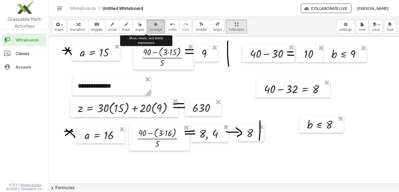
click at [149, 27] on div "button" at bounding box center [155, 24] width 12 height 6
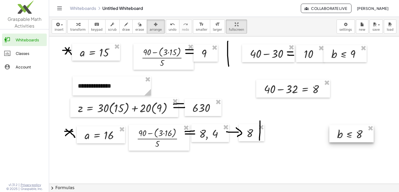
drag, startPoint x: 322, startPoint y: 127, endPoint x: 352, endPoint y: 136, distance: 31.3
click at [352, 136] on div at bounding box center [351, 133] width 44 height 17
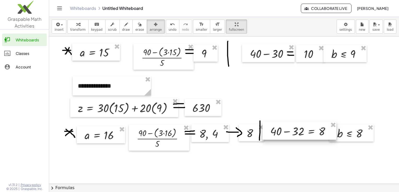
drag, startPoint x: 307, startPoint y: 94, endPoint x: 314, endPoint y: 137, distance: 43.4
click at [314, 137] on div at bounding box center [299, 131] width 74 height 18
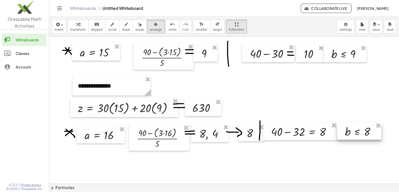
drag, startPoint x: 350, startPoint y: 140, endPoint x: 357, endPoint y: 138, distance: 8.0
click at [357, 138] on div at bounding box center [359, 131] width 44 height 17
click at [59, 29] on span "insert" at bounding box center [59, 30] width 9 height 4
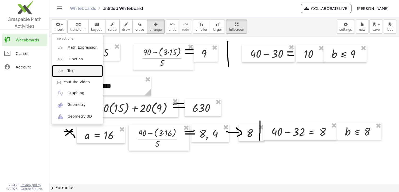
click at [74, 74] on link "Text" at bounding box center [77, 71] width 51 height 12
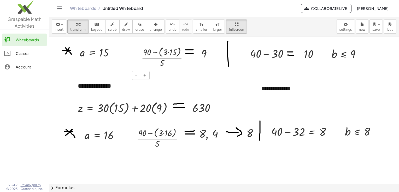
click at [101, 92] on div "**********" at bounding box center [112, 85] width 78 height 19
click at [276, 88] on div "**********" at bounding box center [295, 89] width 78 height 18
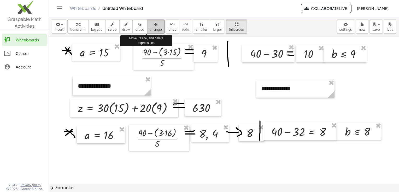
click at [149, 29] on span "arrange" at bounding box center [155, 30] width 12 height 4
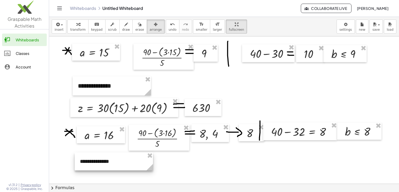
drag, startPoint x: 293, startPoint y: 88, endPoint x: 112, endPoint y: 161, distance: 195.4
click at [112, 161] on div at bounding box center [114, 162] width 78 height 18
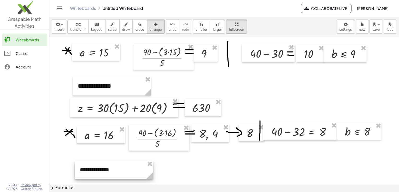
drag, startPoint x: 131, startPoint y: 166, endPoint x: 131, endPoint y: 174, distance: 8.3
click at [131, 174] on div at bounding box center [114, 170] width 78 height 18
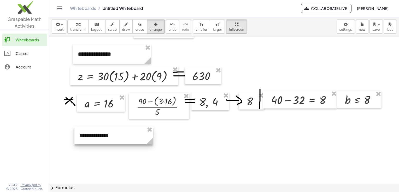
drag, startPoint x: 127, startPoint y: 146, endPoint x: 126, endPoint y: 143, distance: 2.9
click at [126, 143] on div at bounding box center [113, 136] width 78 height 18
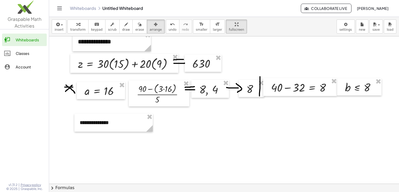
scroll to position [465, 0]
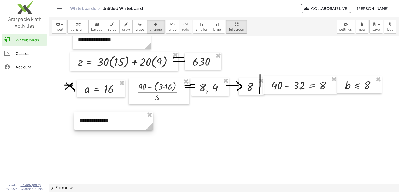
drag, startPoint x: 136, startPoint y: 130, endPoint x: 134, endPoint y: 126, distance: 4.4
click at [134, 128] on div at bounding box center [113, 122] width 78 height 18
click at [121, 122] on div at bounding box center [113, 120] width 78 height 18
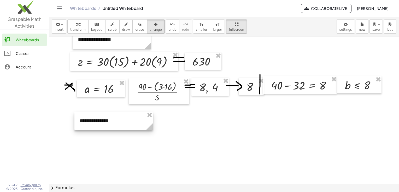
click at [121, 123] on div at bounding box center [113, 121] width 78 height 18
click at [55, 28] on span "insert" at bounding box center [59, 30] width 9 height 4
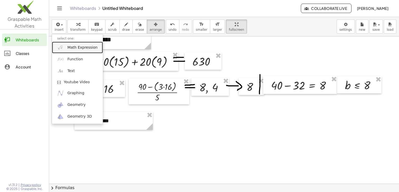
click at [78, 49] on span "Math Expression" at bounding box center [82, 47] width 30 height 5
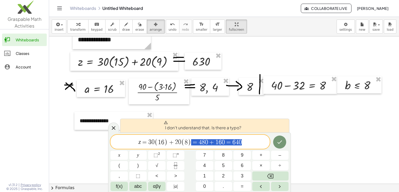
drag, startPoint x: 242, startPoint y: 143, endPoint x: 193, endPoint y: 140, distance: 49.1
click at [193, 140] on span "z = 3 0 ( 1 6 ) + 2 0 ( 8 ) = 4 8 0 + 1 6 0 = 6 4 0" at bounding box center [189, 142] width 159 height 9
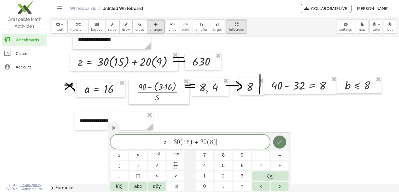
click at [278, 142] on icon "Done" at bounding box center [279, 142] width 6 height 6
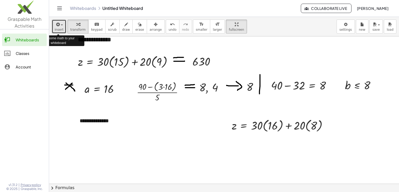
click at [53, 25] on button "insert" at bounding box center [59, 27] width 15 height 14
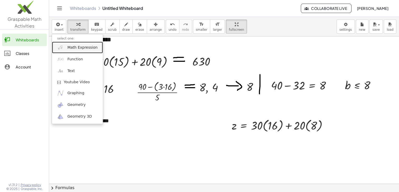
click at [83, 49] on span "Math Expression" at bounding box center [82, 47] width 30 height 5
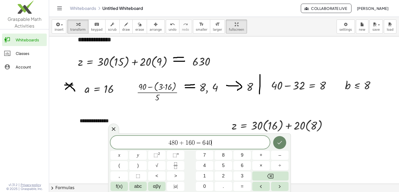
click at [279, 144] on icon "Done" at bounding box center [279, 142] width 5 height 3
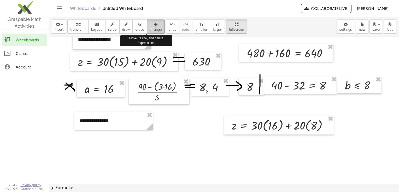
click at [149, 30] on span "arrange" at bounding box center [155, 30] width 12 height 4
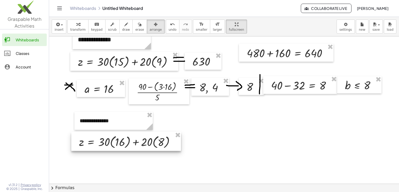
drag, startPoint x: 281, startPoint y: 128, endPoint x: 129, endPoint y: 145, distance: 153.5
click at [129, 145] on div at bounding box center [126, 141] width 110 height 19
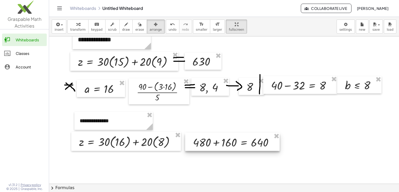
drag, startPoint x: 296, startPoint y: 52, endPoint x: 242, endPoint y: 141, distance: 104.4
click at [242, 141] on div at bounding box center [232, 142] width 94 height 18
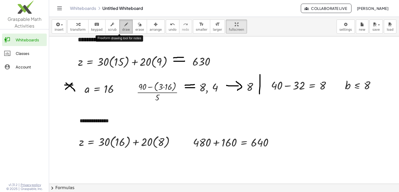
click at [124, 25] on icon "button" at bounding box center [126, 24] width 4 height 6
drag, startPoint x: 176, startPoint y: 140, endPoint x: 184, endPoint y: 140, distance: 8.1
drag, startPoint x: 177, startPoint y: 143, endPoint x: 185, endPoint y: 143, distance: 7.8
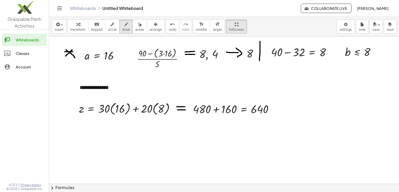
scroll to position [501, 0]
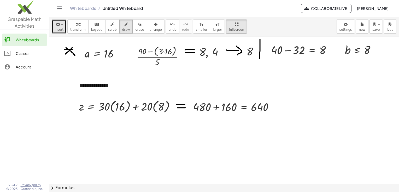
click at [60, 28] on span "insert" at bounding box center [59, 30] width 9 height 4
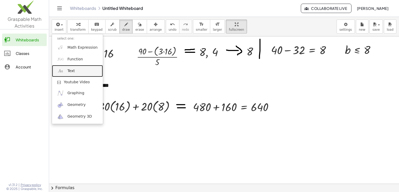
click at [80, 71] on link "Text" at bounding box center [77, 71] width 51 height 12
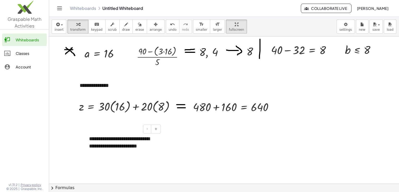
click at [145, 148] on div "**********" at bounding box center [123, 142] width 78 height 25
click at [155, 133] on button "+" at bounding box center [156, 129] width 10 height 9
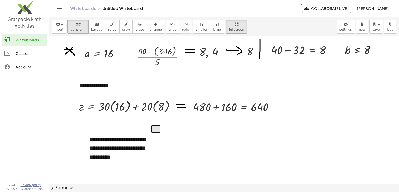
click at [155, 133] on button "+" at bounding box center [156, 129] width 10 height 9
click at [130, 147] on div "**********" at bounding box center [123, 149] width 78 height 39
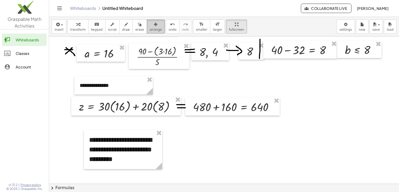
click at [149, 30] on span "arrange" at bounding box center [155, 30] width 12 height 4
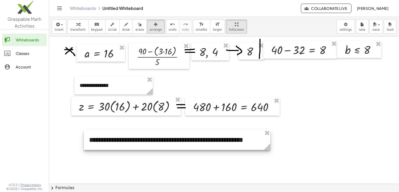
drag, startPoint x: 161, startPoint y: 167, endPoint x: 269, endPoint y: 154, distance: 108.9
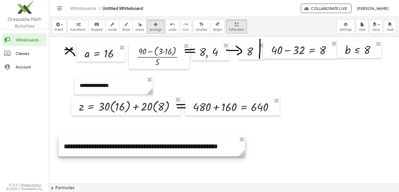
drag, startPoint x: 240, startPoint y: 148, endPoint x: 215, endPoint y: 154, distance: 26.1
click at [215, 154] on div at bounding box center [151, 147] width 186 height 20
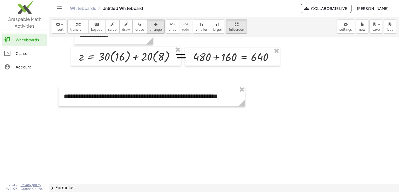
scroll to position [557, 0]
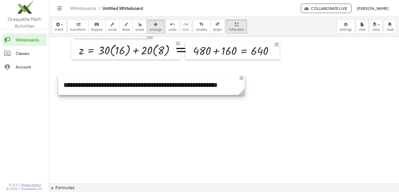
drag, startPoint x: 215, startPoint y: 91, endPoint x: 214, endPoint y: 86, distance: 5.2
click at [214, 86] on div at bounding box center [151, 85] width 186 height 20
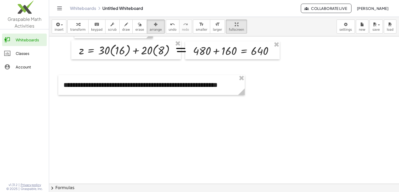
click at [61, 29] on span "insert" at bounding box center [59, 30] width 9 height 4
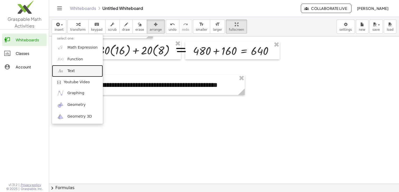
click at [75, 71] on link "Text" at bounding box center [77, 71] width 51 height 12
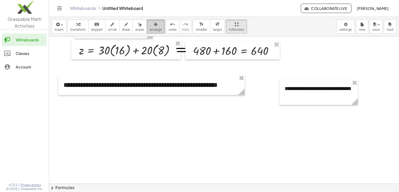
click at [152, 31] on button "arrange" at bounding box center [156, 27] width 18 height 14
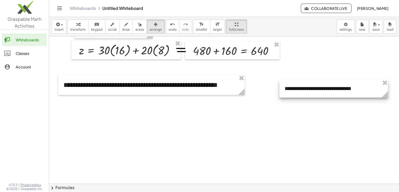
drag, startPoint x: 354, startPoint y: 103, endPoint x: 384, endPoint y: 101, distance: 30.3
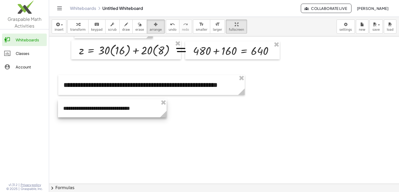
drag, startPoint x: 372, startPoint y: 92, endPoint x: 151, endPoint y: 112, distance: 222.0
click at [151, 112] on div at bounding box center [112, 109] width 109 height 18
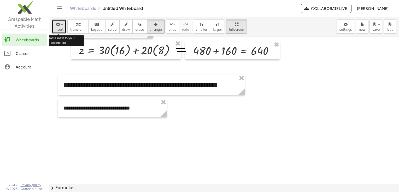
click at [61, 25] on span "button" at bounding box center [62, 25] width 2 height 1
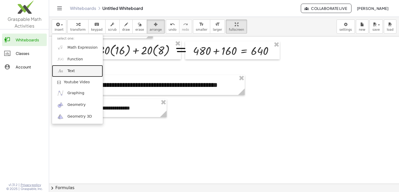
click at [83, 71] on link "Text" at bounding box center [77, 71] width 51 height 12
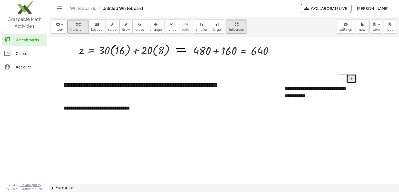
click at [352, 82] on button "+" at bounding box center [351, 79] width 10 height 9
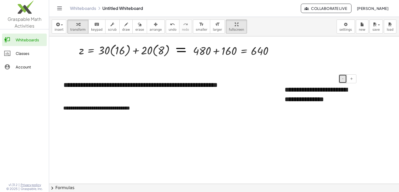
click at [344, 78] on button "-" at bounding box center [342, 79] width 8 height 9
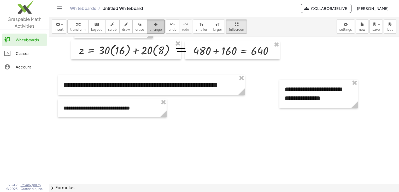
click at [149, 32] on span "arrange" at bounding box center [155, 30] width 12 height 4
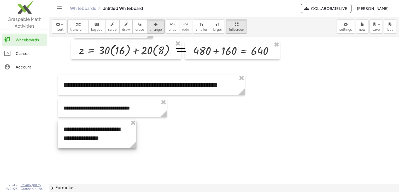
drag, startPoint x: 315, startPoint y: 100, endPoint x: 94, endPoint y: 140, distance: 224.8
click at [94, 140] on div at bounding box center [97, 134] width 78 height 28
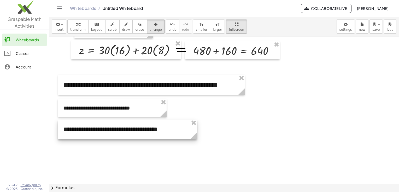
drag, startPoint x: 136, startPoint y: 143, endPoint x: 196, endPoint y: 136, distance: 61.0
click at [196, 136] on icon at bounding box center [193, 136] width 7 height 7
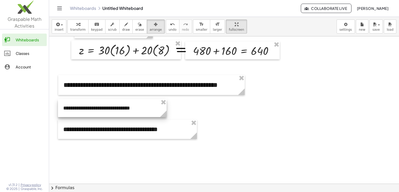
click at [142, 114] on div at bounding box center [112, 108] width 109 height 18
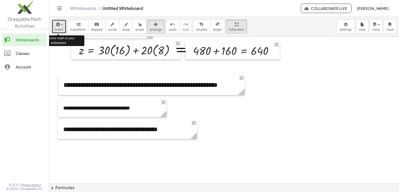
click at [56, 23] on icon "button" at bounding box center [57, 24] width 5 height 6
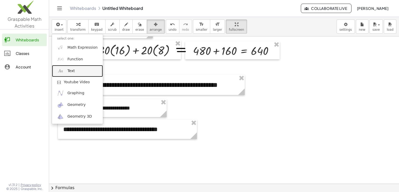
click at [87, 76] on link "Text" at bounding box center [77, 71] width 51 height 12
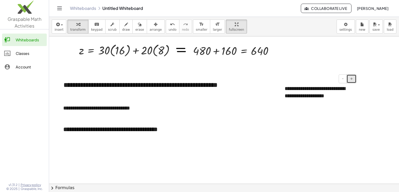
click at [350, 77] on span "+" at bounding box center [351, 79] width 3 height 4
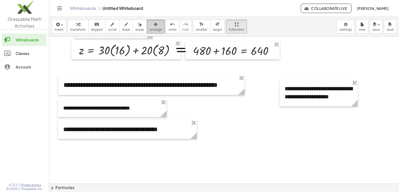
click at [149, 30] on span "arrange" at bounding box center [155, 30] width 12 height 4
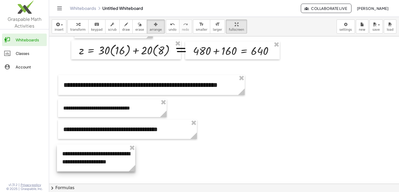
drag, startPoint x: 316, startPoint y: 96, endPoint x: 94, endPoint y: 162, distance: 231.7
click at [94, 162] on div at bounding box center [96, 158] width 78 height 27
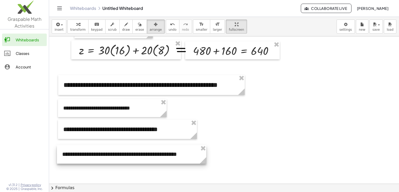
drag, startPoint x: 134, startPoint y: 167, endPoint x: 204, endPoint y: 158, distance: 71.6
click at [204, 158] on icon at bounding box center [203, 161] width 7 height 7
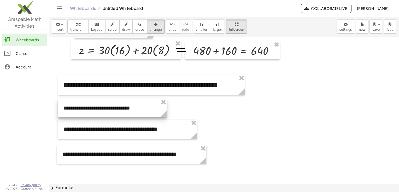
click at [159, 114] on icon at bounding box center [163, 114] width 9 height 9
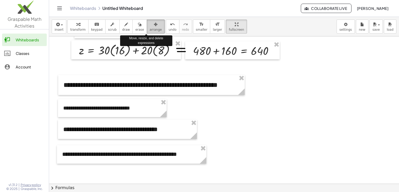
click at [152, 30] on button "arrange" at bounding box center [156, 27] width 18 height 14
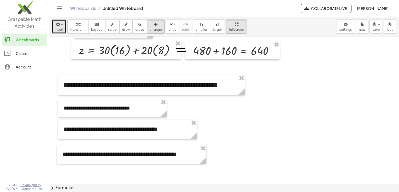
click at [55, 30] on span "insert" at bounding box center [59, 30] width 9 height 4
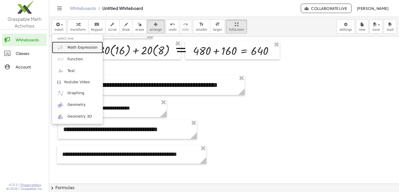
click at [66, 50] on link "Math Expression" at bounding box center [77, 48] width 51 height 12
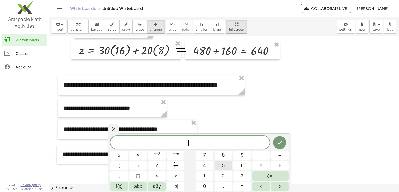
click at [225, 166] on button "5" at bounding box center [222, 165] width 17 height 9
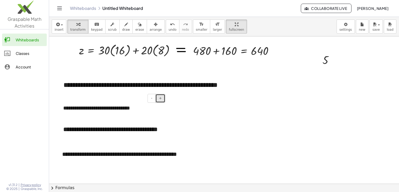
click at [162, 101] on button "+" at bounding box center [160, 98] width 10 height 9
drag, startPoint x: 329, startPoint y: 61, endPoint x: 287, endPoint y: 52, distance: 43.3
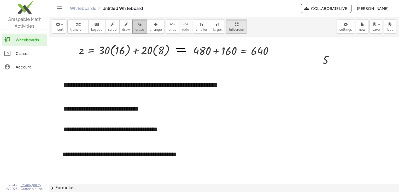
click at [138, 26] on icon "button" at bounding box center [140, 24] width 4 height 6
drag, startPoint x: 322, startPoint y: 58, endPoint x: 330, endPoint y: 87, distance: 30.0
drag, startPoint x: 317, startPoint y: 65, endPoint x: 329, endPoint y: 58, distance: 13.7
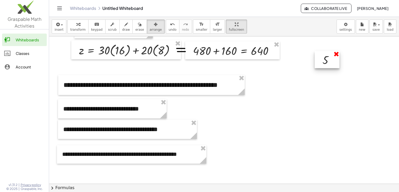
drag, startPoint x: 151, startPoint y: 31, endPoint x: 335, endPoint y: 55, distance: 186.1
click at [335, 55] on div "**********" at bounding box center [224, 105] width 350 height 176
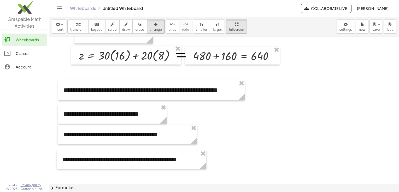
scroll to position [555, 0]
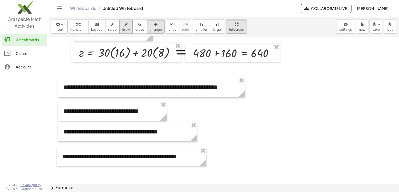
click at [120, 32] on button "draw" at bounding box center [126, 27] width 14 height 14
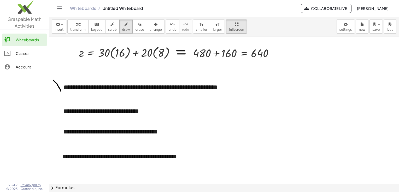
drag, startPoint x: 53, startPoint y: 80, endPoint x: 62, endPoint y: 92, distance: 14.6
drag, startPoint x: 54, startPoint y: 88, endPoint x: 59, endPoint y: 86, distance: 4.8
drag, startPoint x: 54, startPoint y: 84, endPoint x: 58, endPoint y: 88, distance: 5.5
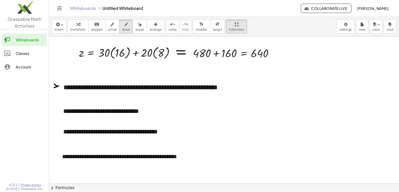
drag, startPoint x: 53, startPoint y: 86, endPoint x: 61, endPoint y: 86, distance: 7.3
drag, startPoint x: 56, startPoint y: 108, endPoint x: 58, endPoint y: 112, distance: 4.4
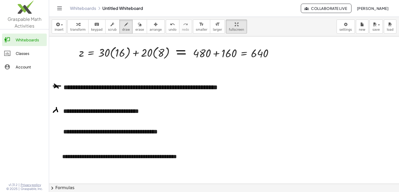
drag, startPoint x: 53, startPoint y: 112, endPoint x: 58, endPoint y: 109, distance: 5.9
drag, startPoint x: 52, startPoint y: 109, endPoint x: 58, endPoint y: 109, distance: 6.5
drag, startPoint x: 56, startPoint y: 130, endPoint x: 59, endPoint y: 134, distance: 5.4
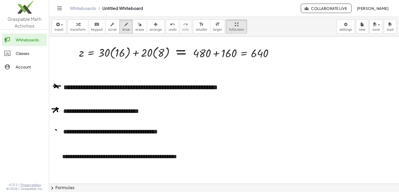
drag, startPoint x: 55, startPoint y: 134, endPoint x: 58, endPoint y: 130, distance: 5.2
drag, startPoint x: 53, startPoint y: 131, endPoint x: 58, endPoint y: 131, distance: 4.7
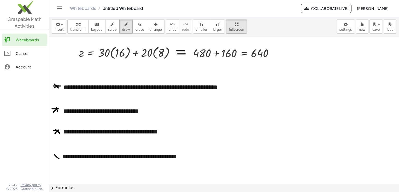
drag, startPoint x: 55, startPoint y: 155, endPoint x: 59, endPoint y: 159, distance: 6.6
drag, startPoint x: 54, startPoint y: 159, endPoint x: 57, endPoint y: 156, distance: 4.4
drag, startPoint x: 52, startPoint y: 156, endPoint x: 61, endPoint y: 157, distance: 8.1
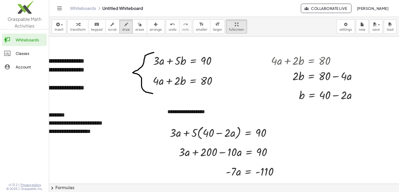
scroll to position [0, 63]
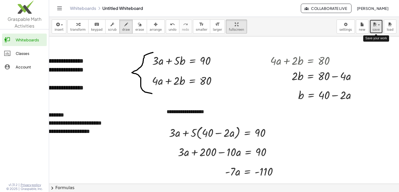
click at [376, 33] on button "save" at bounding box center [375, 27] width 13 height 14
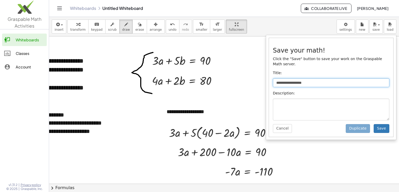
click at [329, 79] on input "**********" at bounding box center [331, 83] width 116 height 9
type input "*"
type input "****"
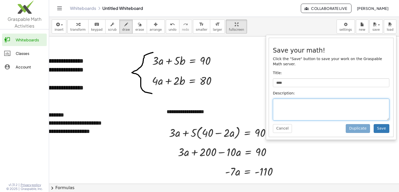
click at [324, 101] on textarea at bounding box center [331, 110] width 116 height 22
type textarea "*"
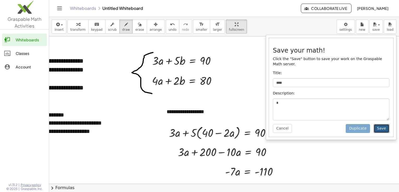
click at [380, 124] on button "Save" at bounding box center [381, 128] width 16 height 9
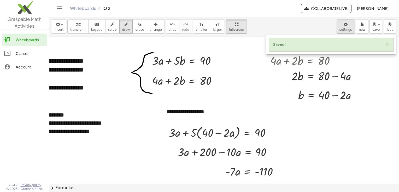
click at [350, 26] on body "**********" at bounding box center [199, 96] width 399 height 192
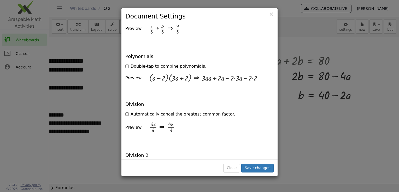
scroll to position [512, 0]
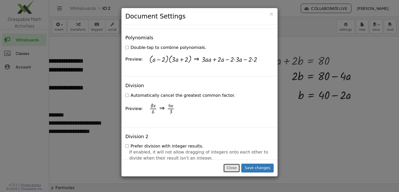
click at [238, 166] on button "Close" at bounding box center [231, 168] width 17 height 9
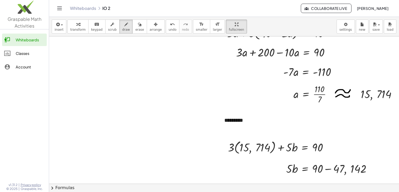
scroll to position [0, 4]
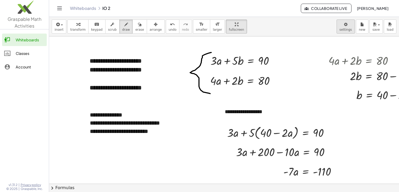
click at [350, 28] on body "**********" at bounding box center [199, 96] width 399 height 192
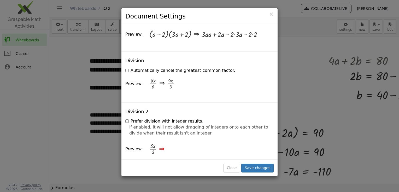
scroll to position [540, 0]
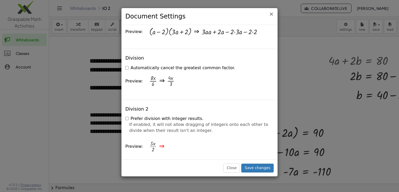
click at [272, 12] on span "×" at bounding box center [271, 14] width 5 height 6
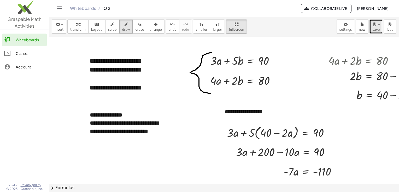
click at [378, 29] on span "save" at bounding box center [375, 30] width 7 height 4
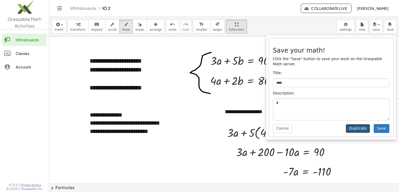
click at [363, 124] on button "Duplicate" at bounding box center [357, 128] width 24 height 9
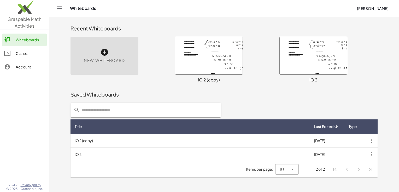
click at [297, 70] on div at bounding box center [312, 56] width 67 height 38
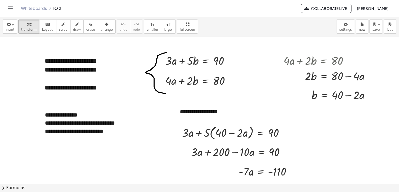
click at [14, 7] on button "Toggle navigation" at bounding box center [10, 8] width 8 height 8
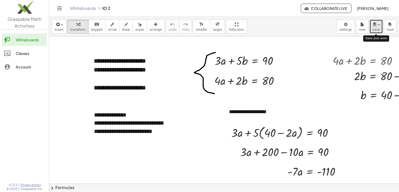
click at [379, 29] on button "save" at bounding box center [375, 27] width 13 height 14
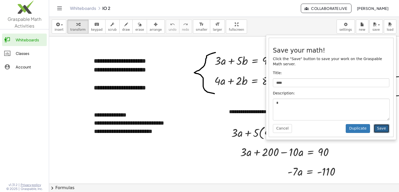
click at [379, 124] on button "Save" at bounding box center [381, 128] width 16 height 9
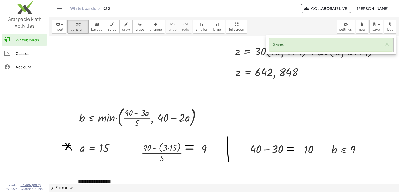
scroll to position [322, 0]
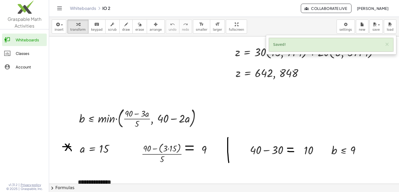
click at [228, 130] on div at bounding box center [224, 158] width 350 height 888
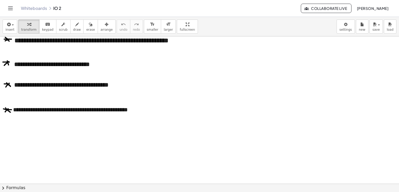
scroll to position [673, 0]
